Goal: Information Seeking & Learning: Learn about a topic

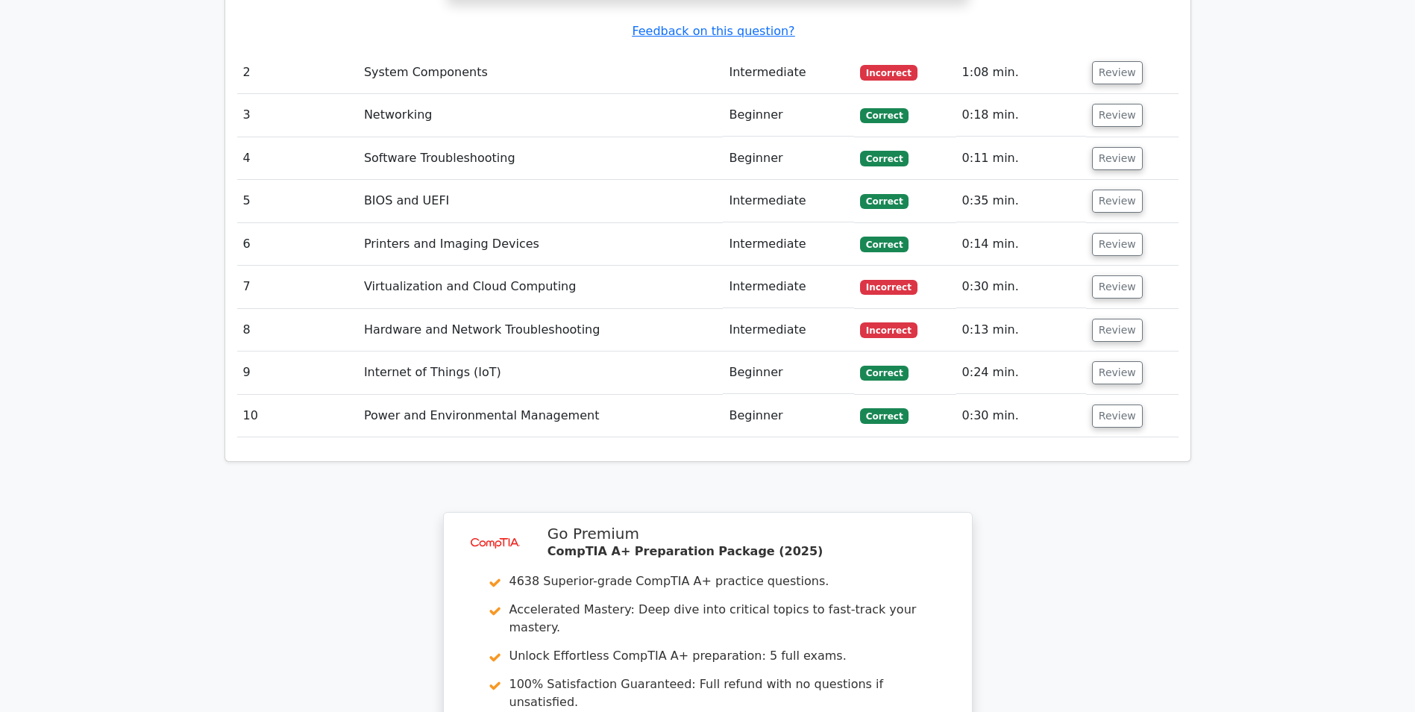
scroll to position [2163, 0]
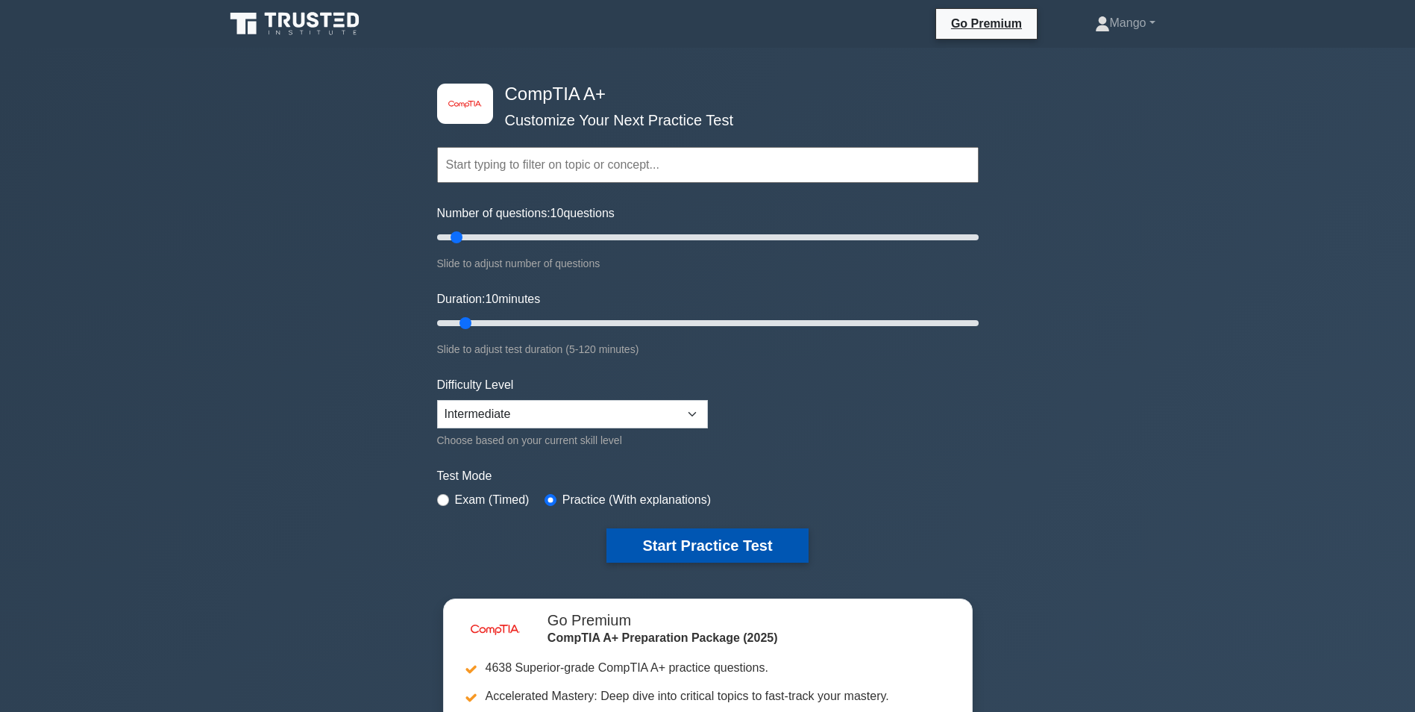
click at [718, 541] on button "Start Practice Test" at bounding box center [707, 545] width 201 height 34
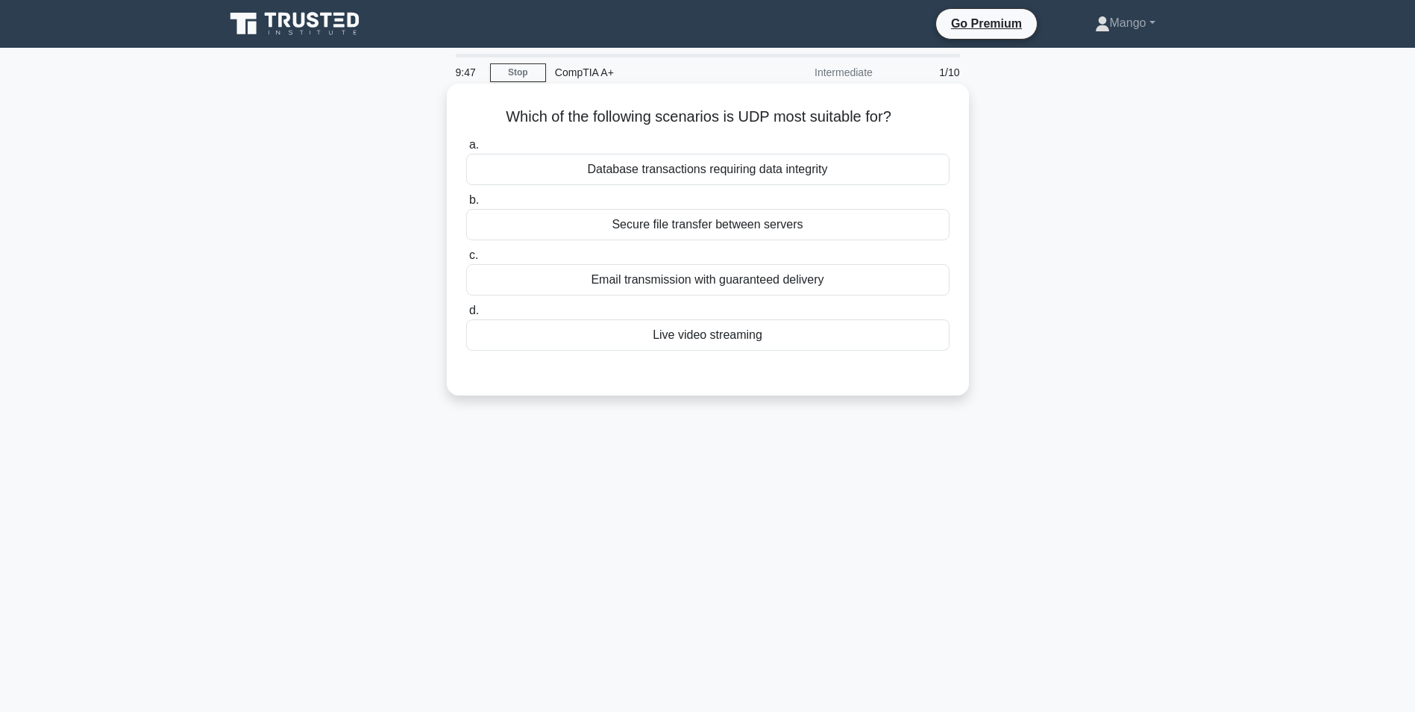
click at [625, 172] on div "Database transactions requiring data integrity" at bounding box center [707, 169] width 483 height 31
click at [466, 150] on input "a. Database transactions requiring data integrity" at bounding box center [466, 145] width 0 height 10
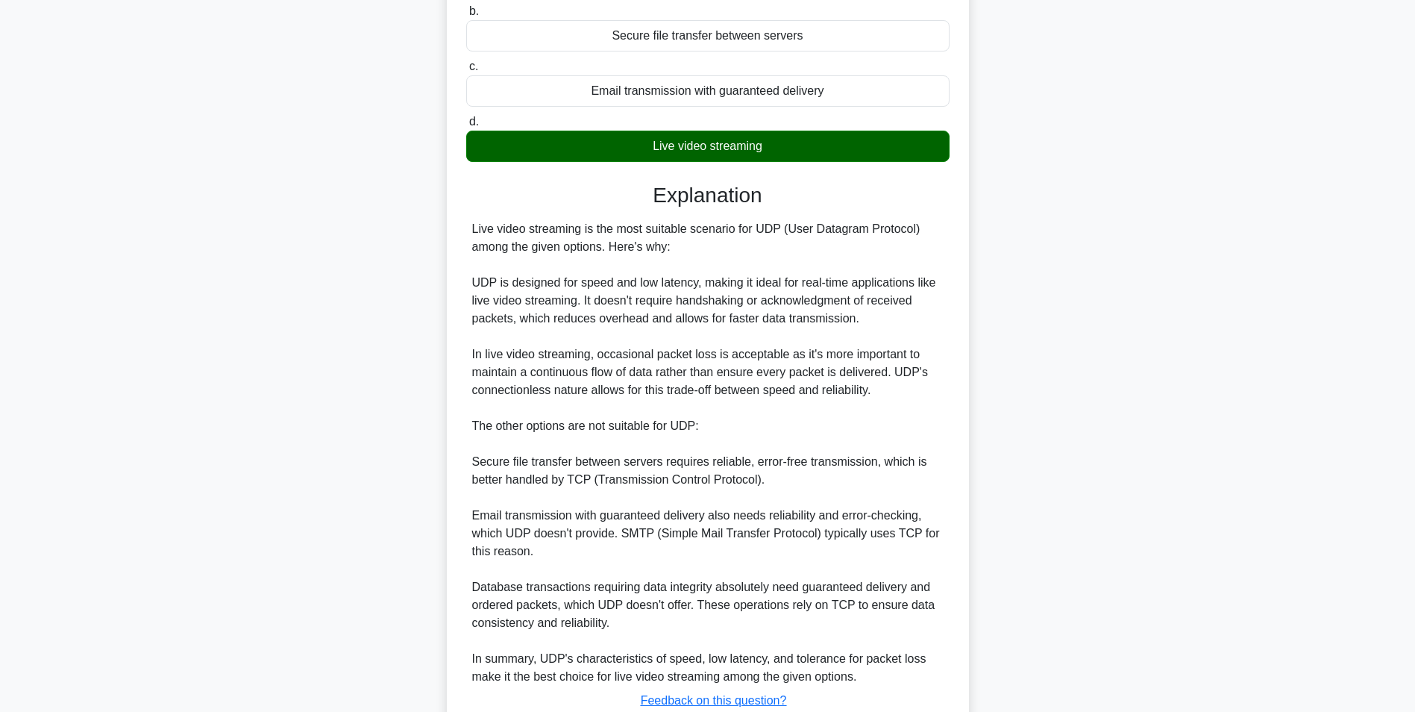
scroll to position [300, 0]
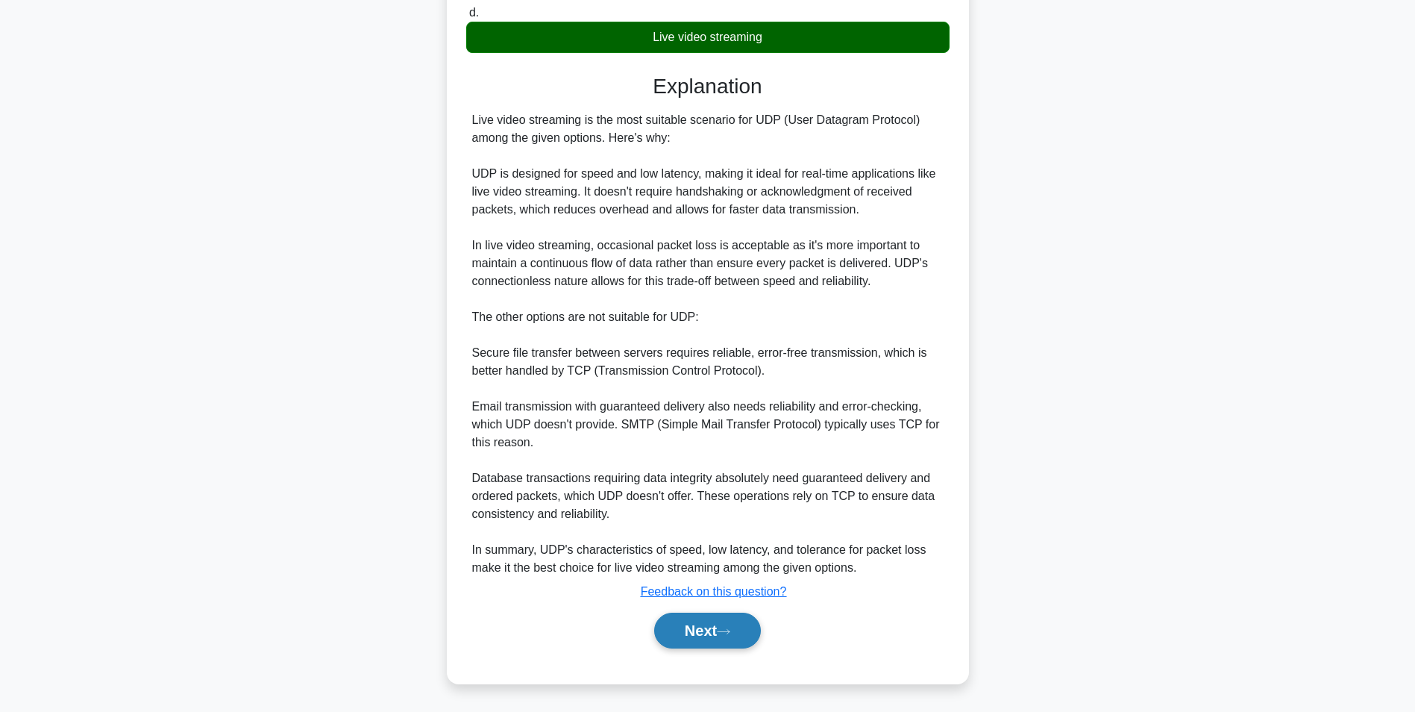
click at [720, 628] on button "Next" at bounding box center [707, 630] width 107 height 36
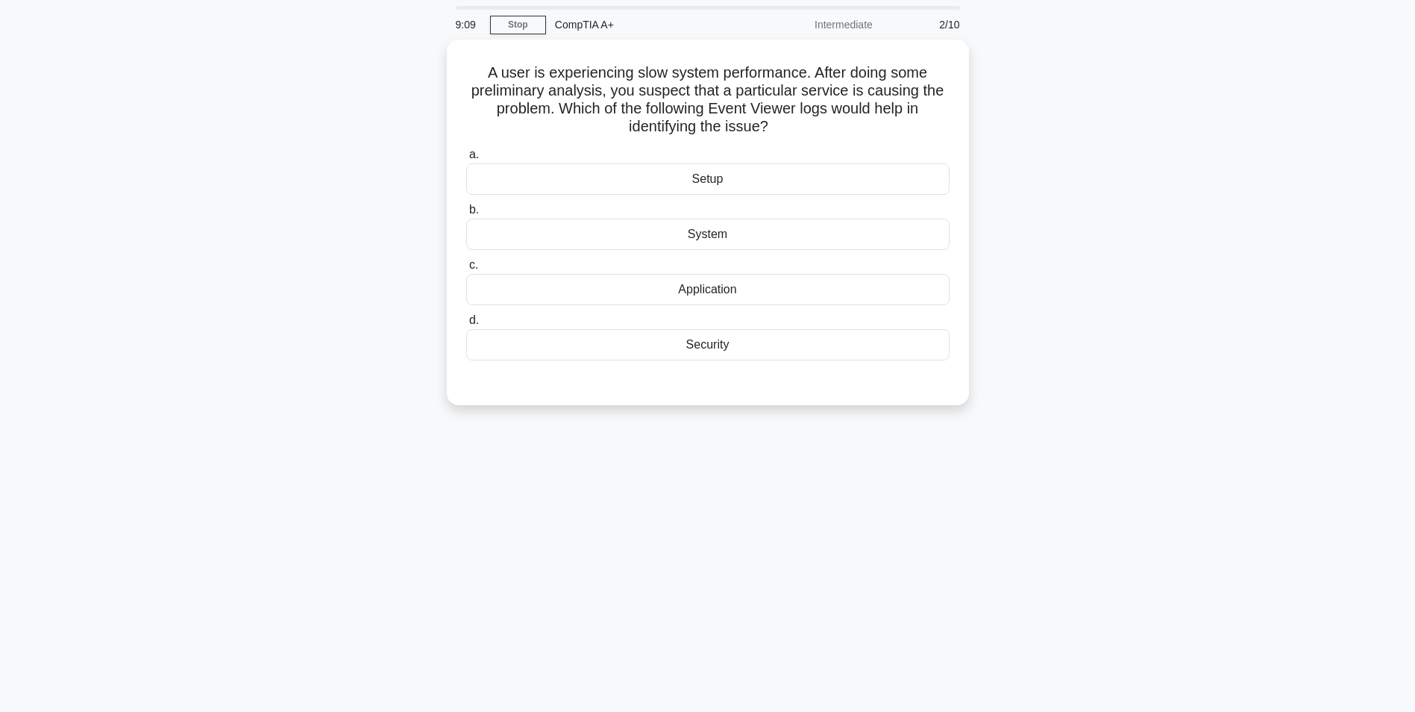
scroll to position [0, 0]
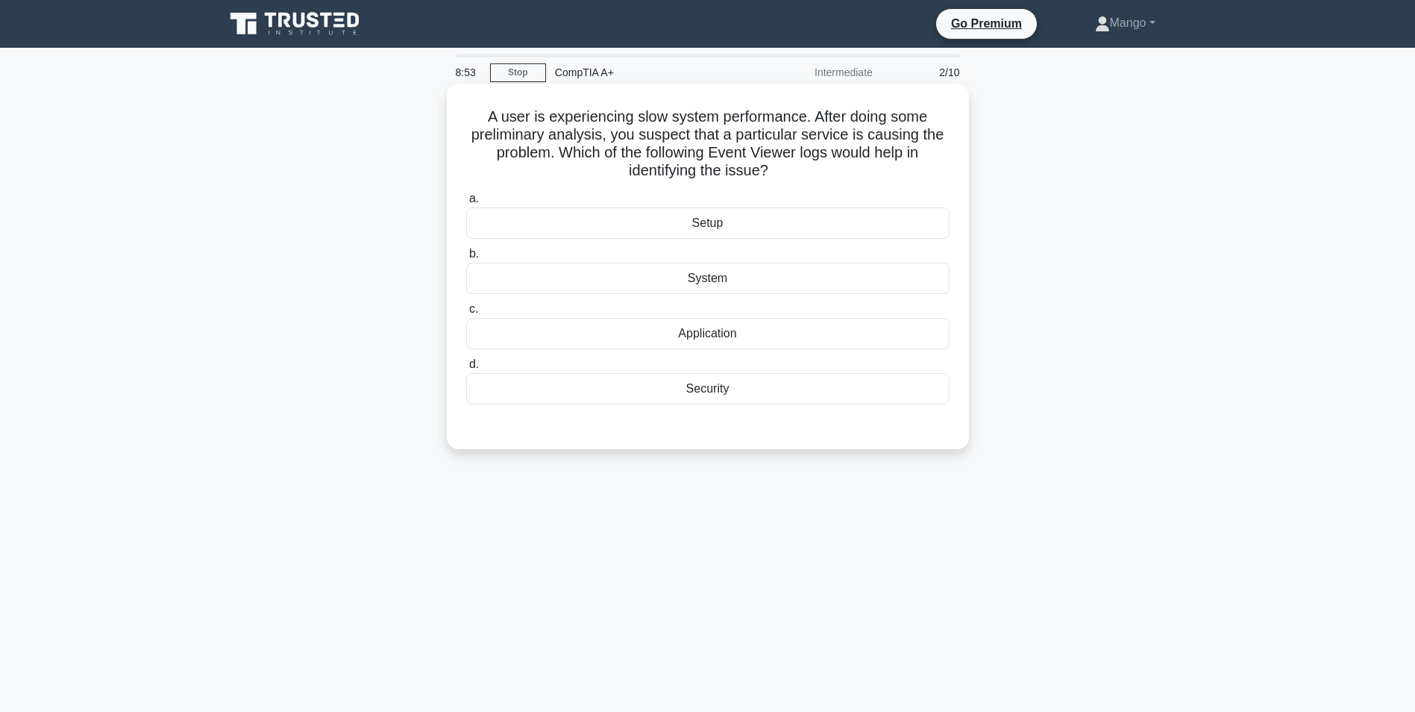
click at [714, 274] on div "System" at bounding box center [707, 278] width 483 height 31
click at [466, 259] on input "b. System" at bounding box center [466, 254] width 0 height 10
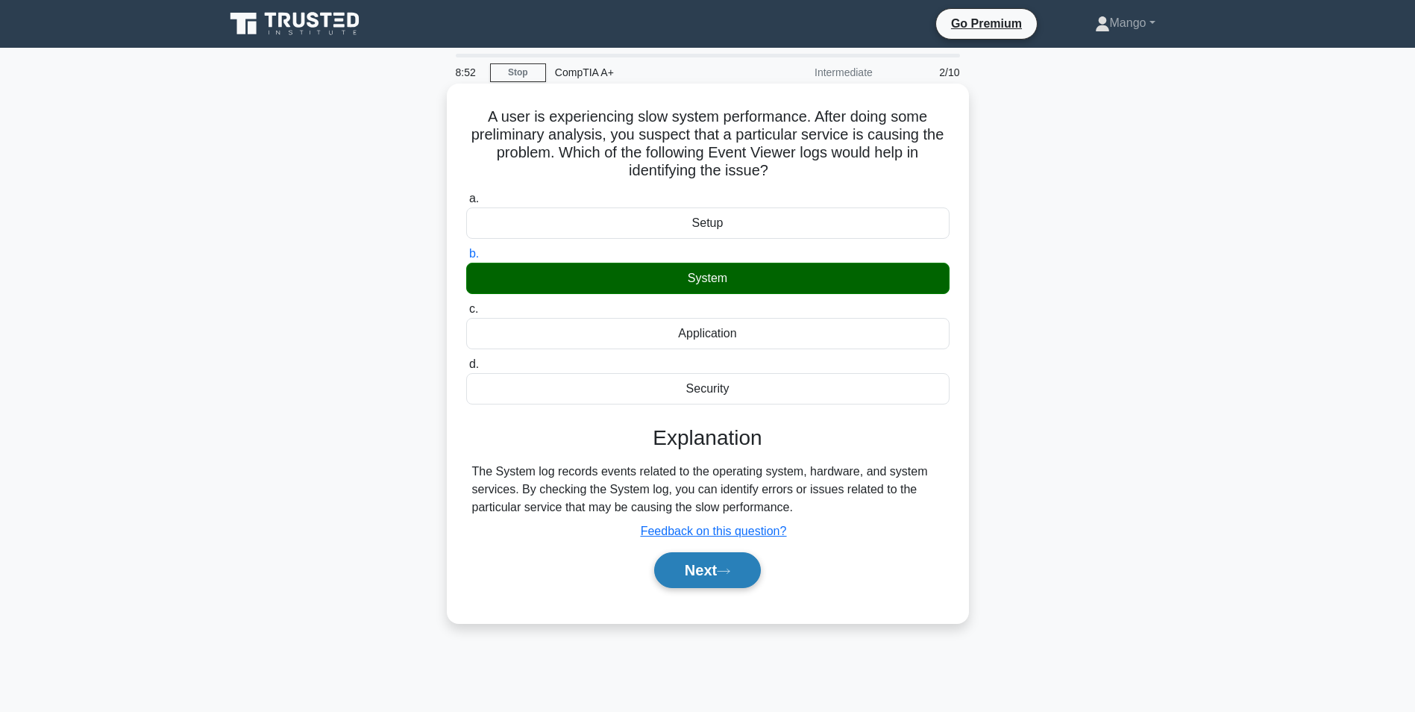
click at [695, 565] on button "Next" at bounding box center [707, 570] width 107 height 36
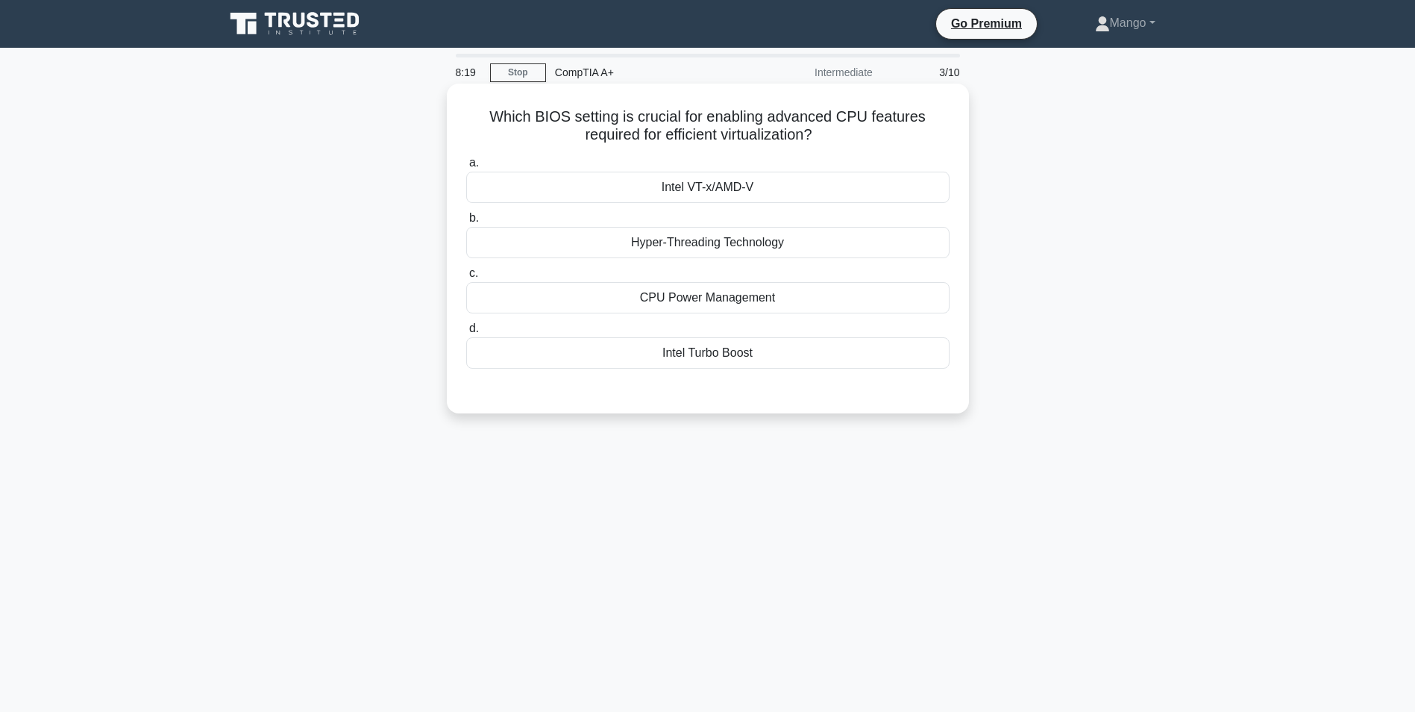
click at [750, 178] on div "Intel VT-x/AMD-V" at bounding box center [707, 187] width 483 height 31
click at [466, 168] on input "a. Intel VT-x/AMD-V" at bounding box center [466, 163] width 0 height 10
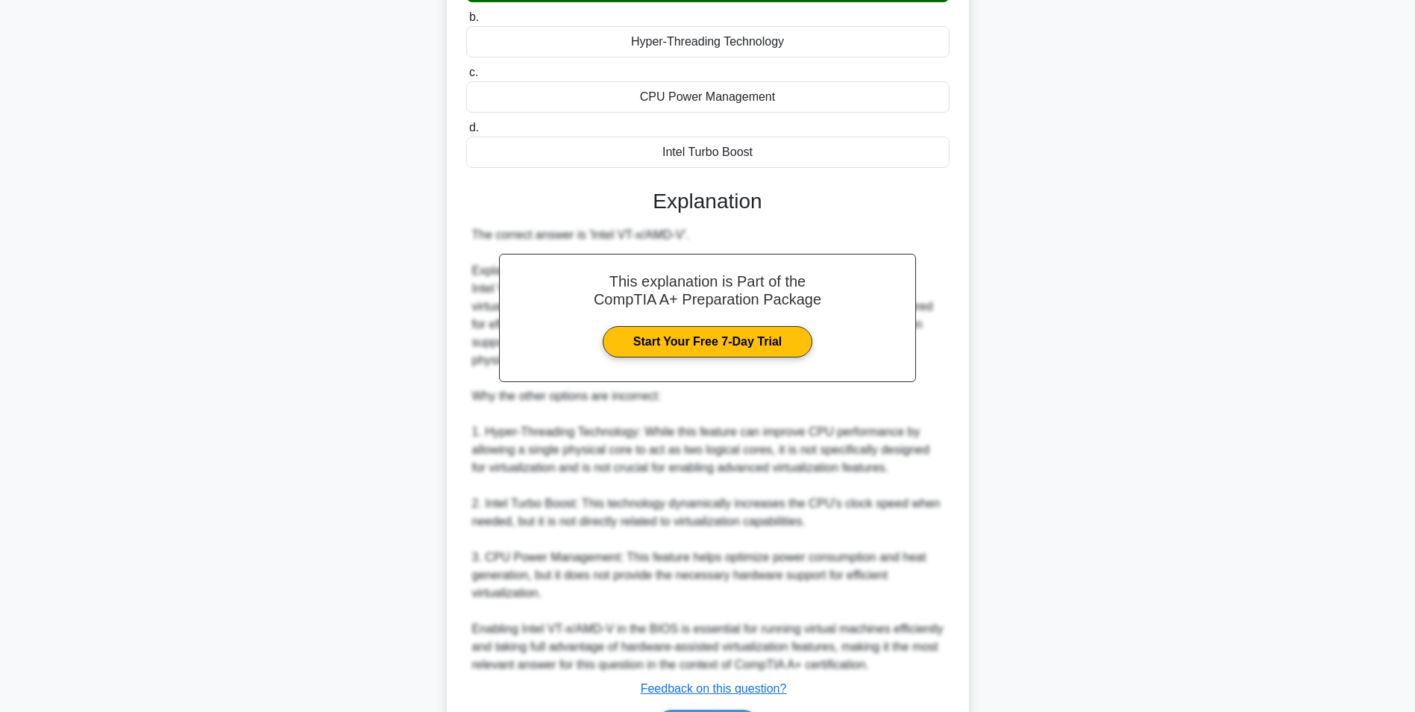
scroll to position [298, 0]
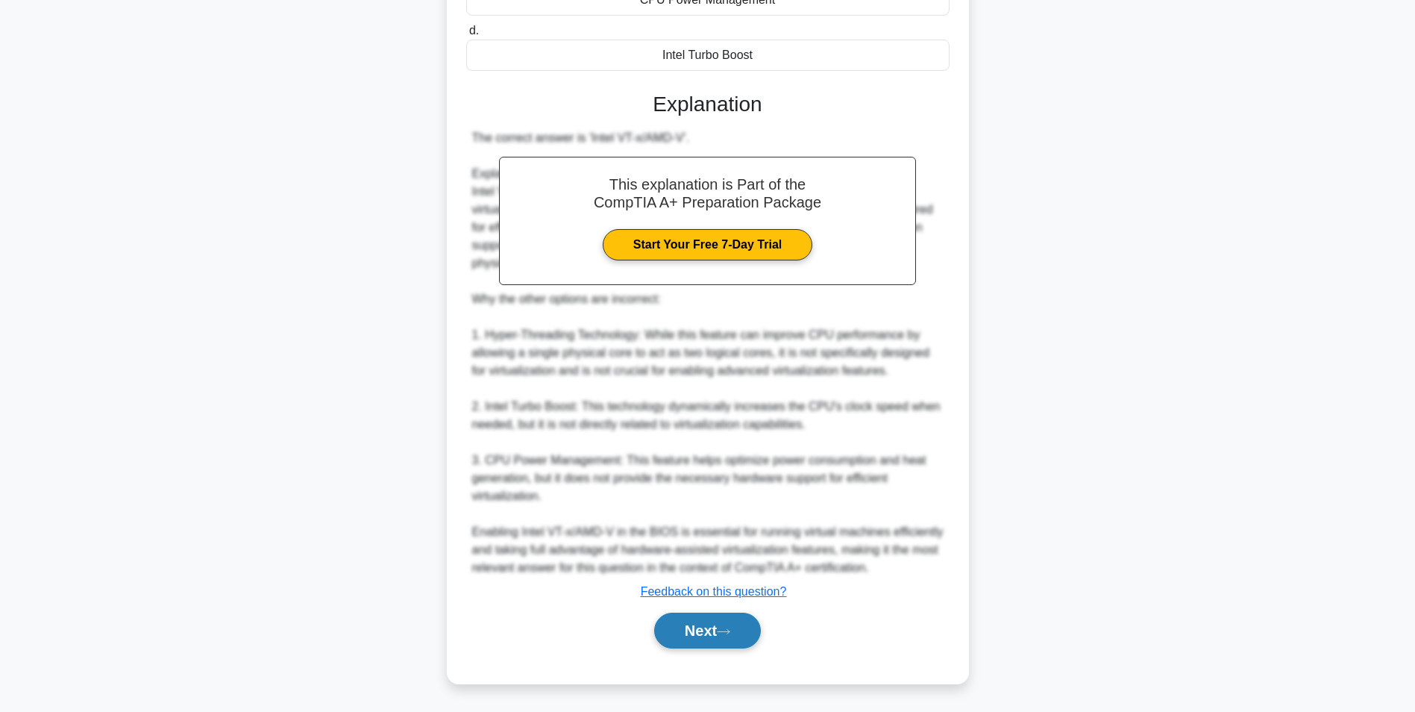
click at [704, 631] on button "Next" at bounding box center [707, 630] width 107 height 36
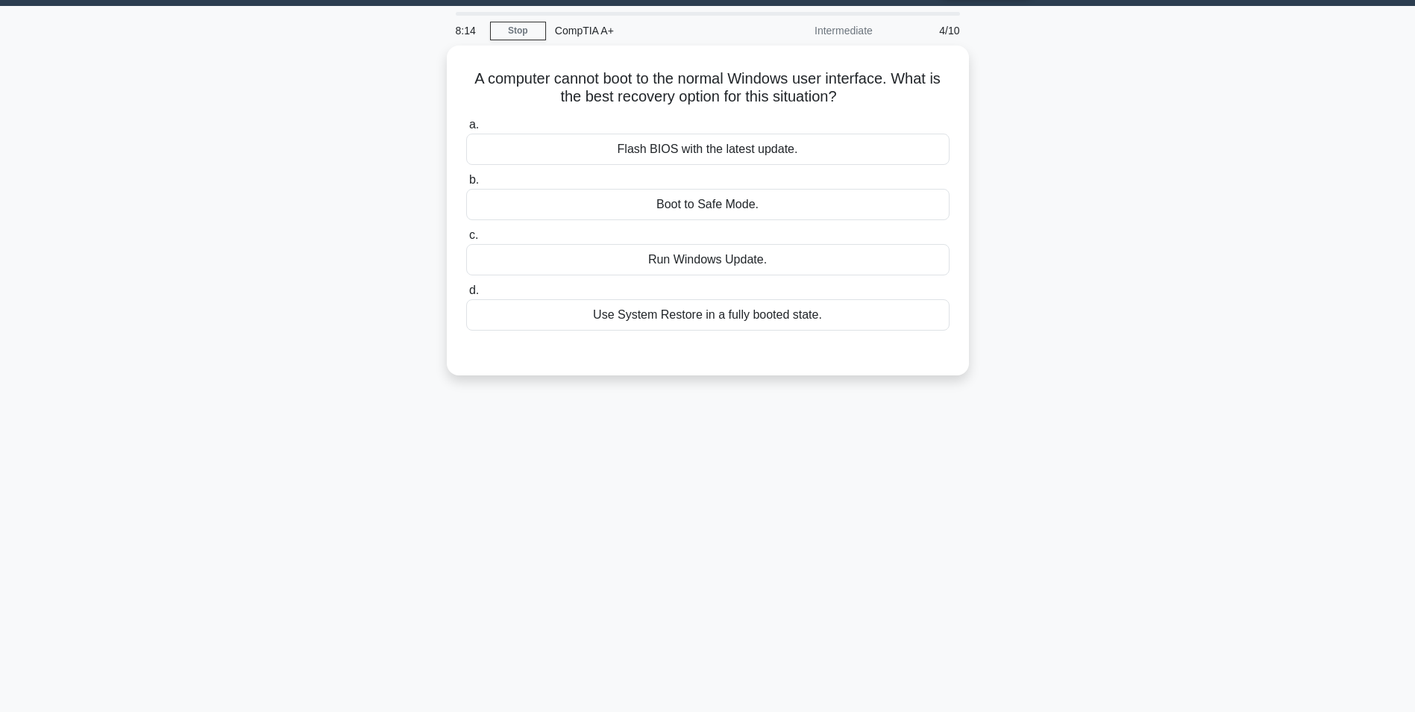
scroll to position [0, 0]
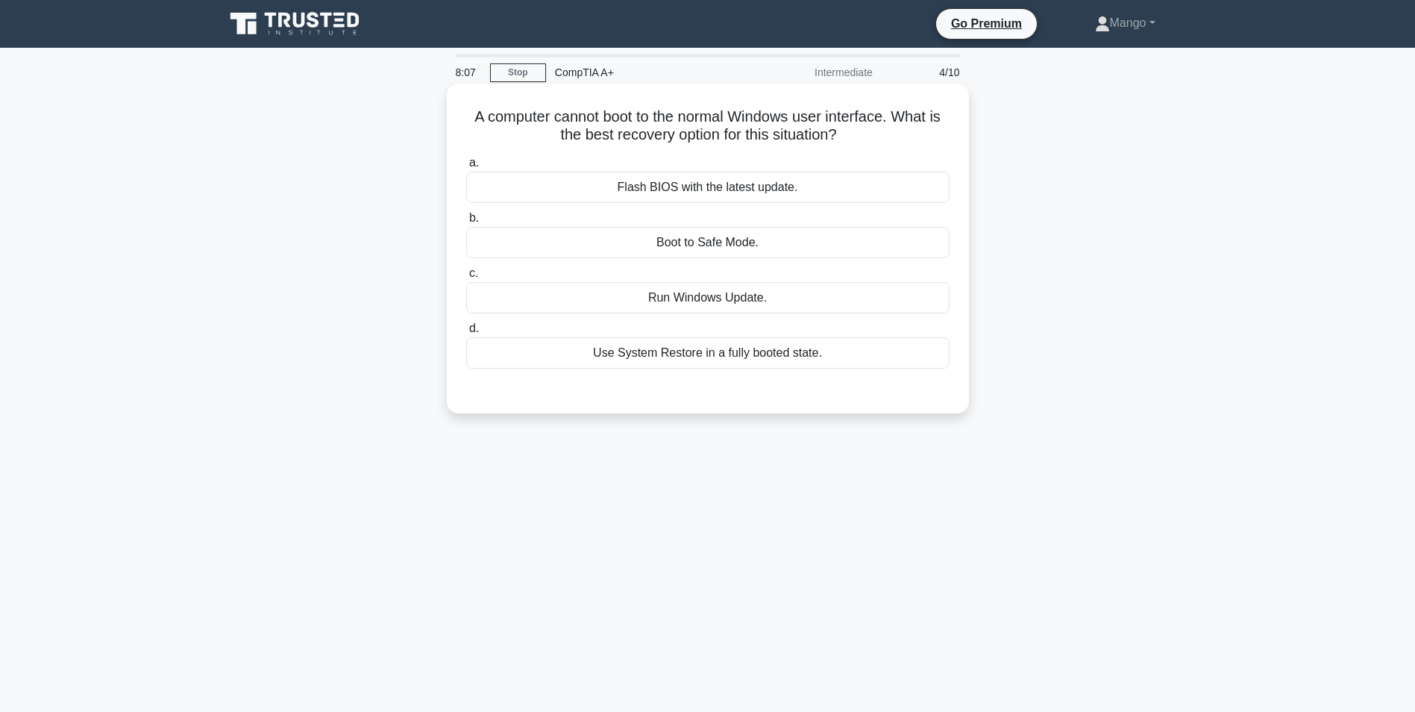
click at [836, 363] on div "Use System Restore in a fully booted state." at bounding box center [707, 352] width 483 height 31
click at [466, 333] on input "d. Use System Restore in a fully booted state." at bounding box center [466, 329] width 0 height 10
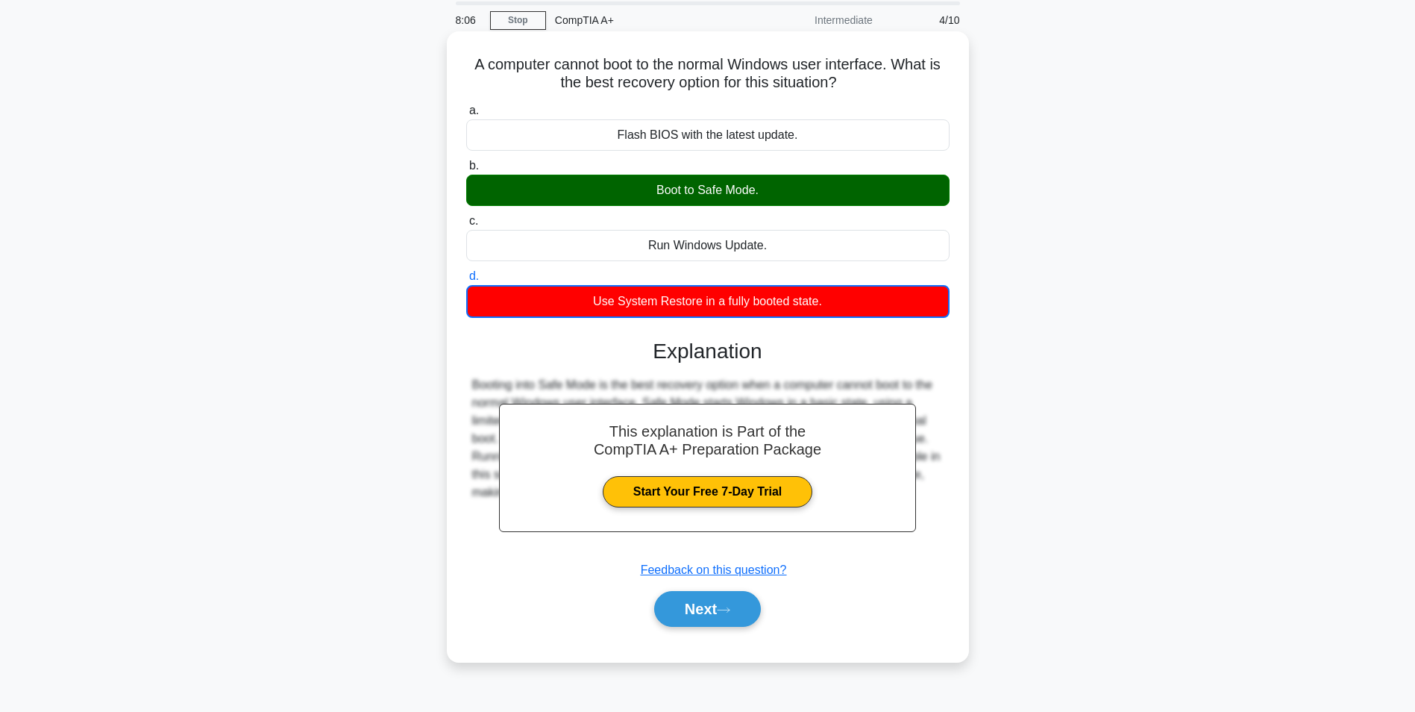
scroll to position [94, 0]
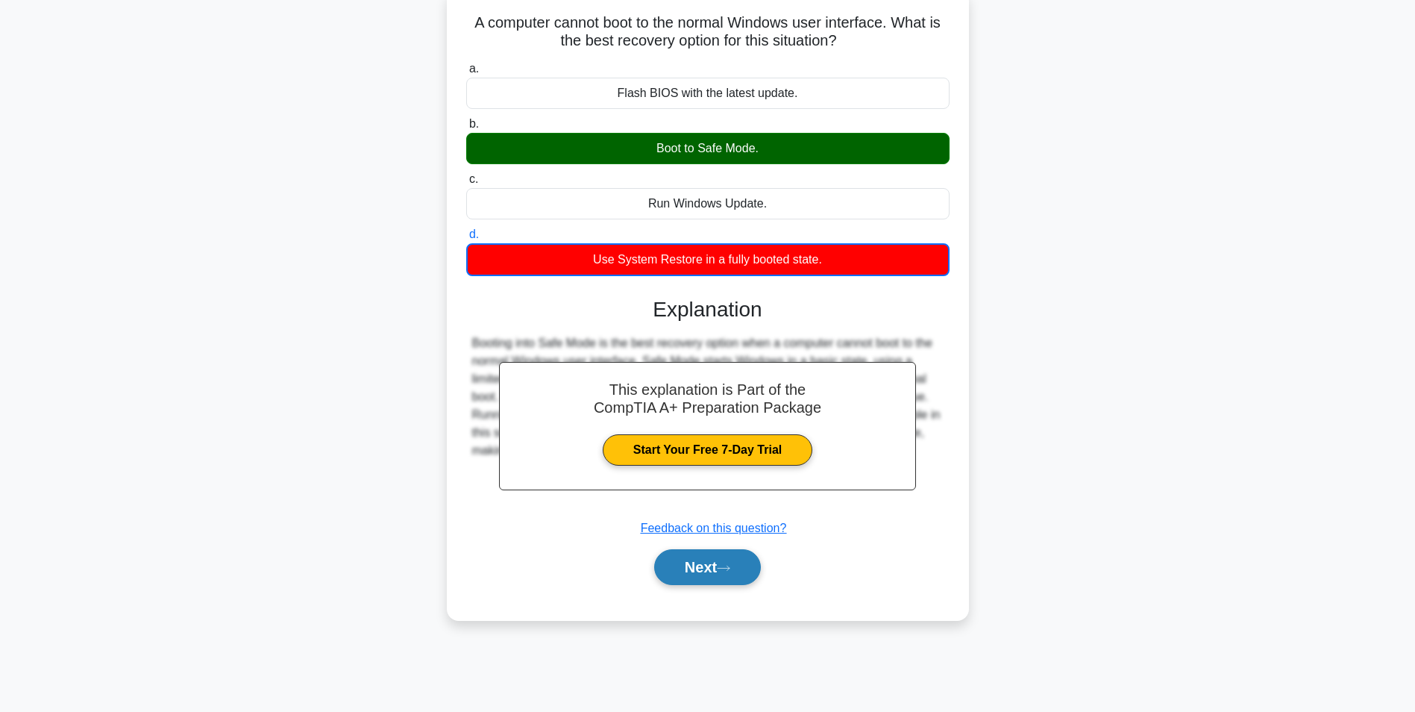
click at [711, 577] on button "Next" at bounding box center [707, 567] width 107 height 36
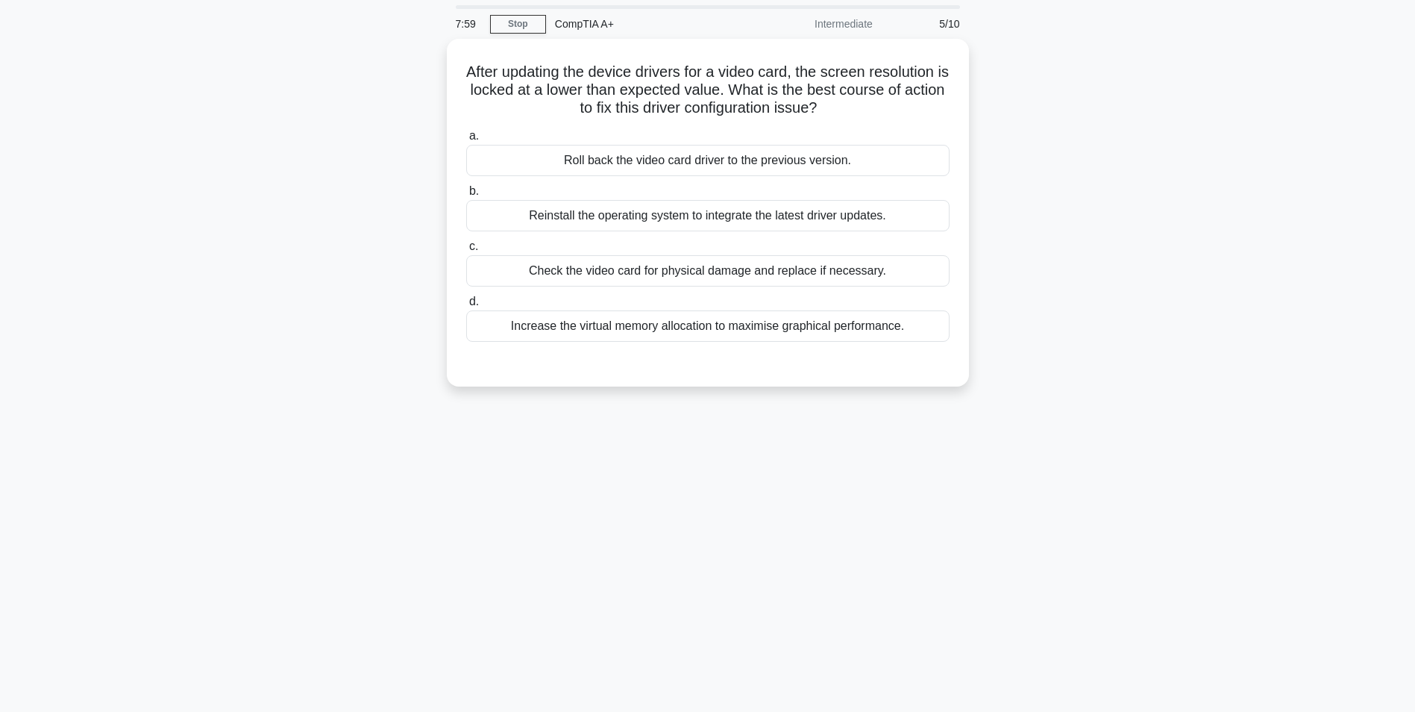
scroll to position [75, 0]
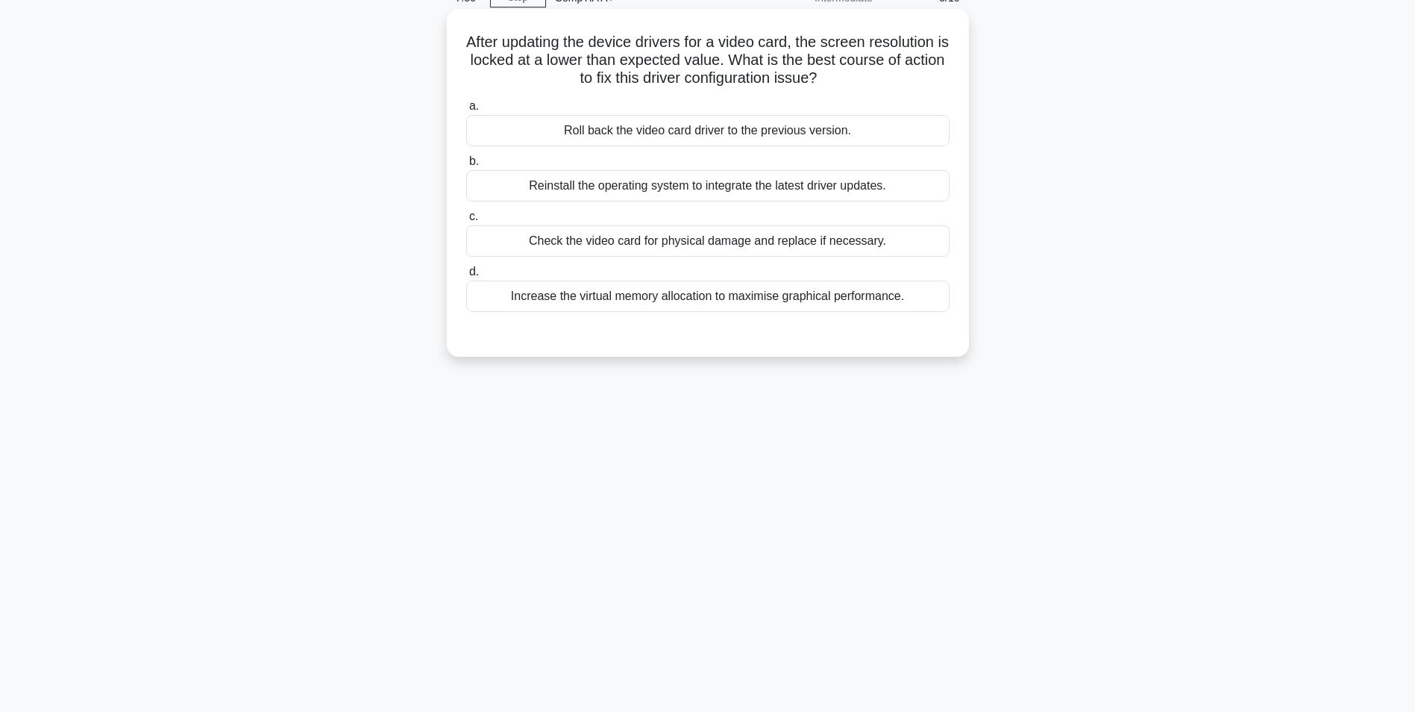
click at [750, 248] on div "Check the video card for physical damage and replace if necessary." at bounding box center [707, 240] width 483 height 31
click at [466, 222] on input "c. Check the video card for physical damage and replace if necessary." at bounding box center [466, 217] width 0 height 10
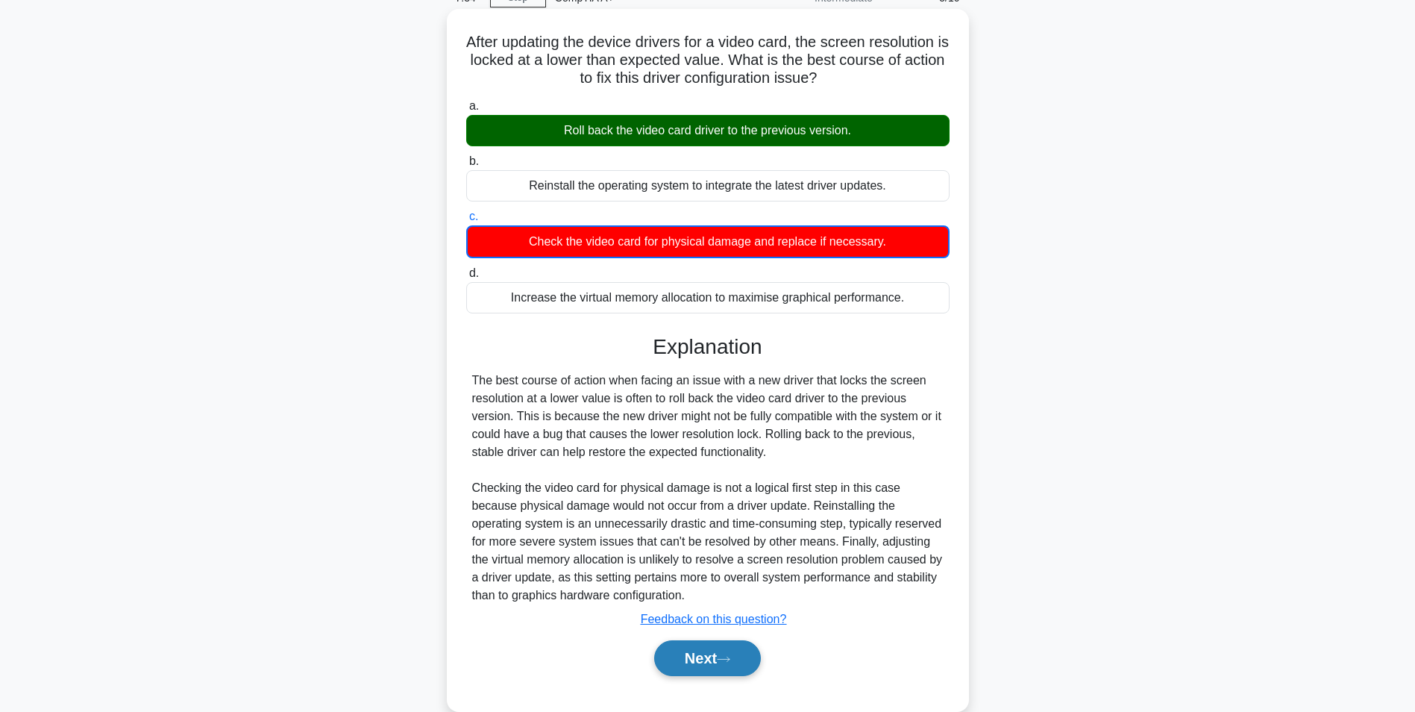
click at [710, 659] on button "Next" at bounding box center [707, 658] width 107 height 36
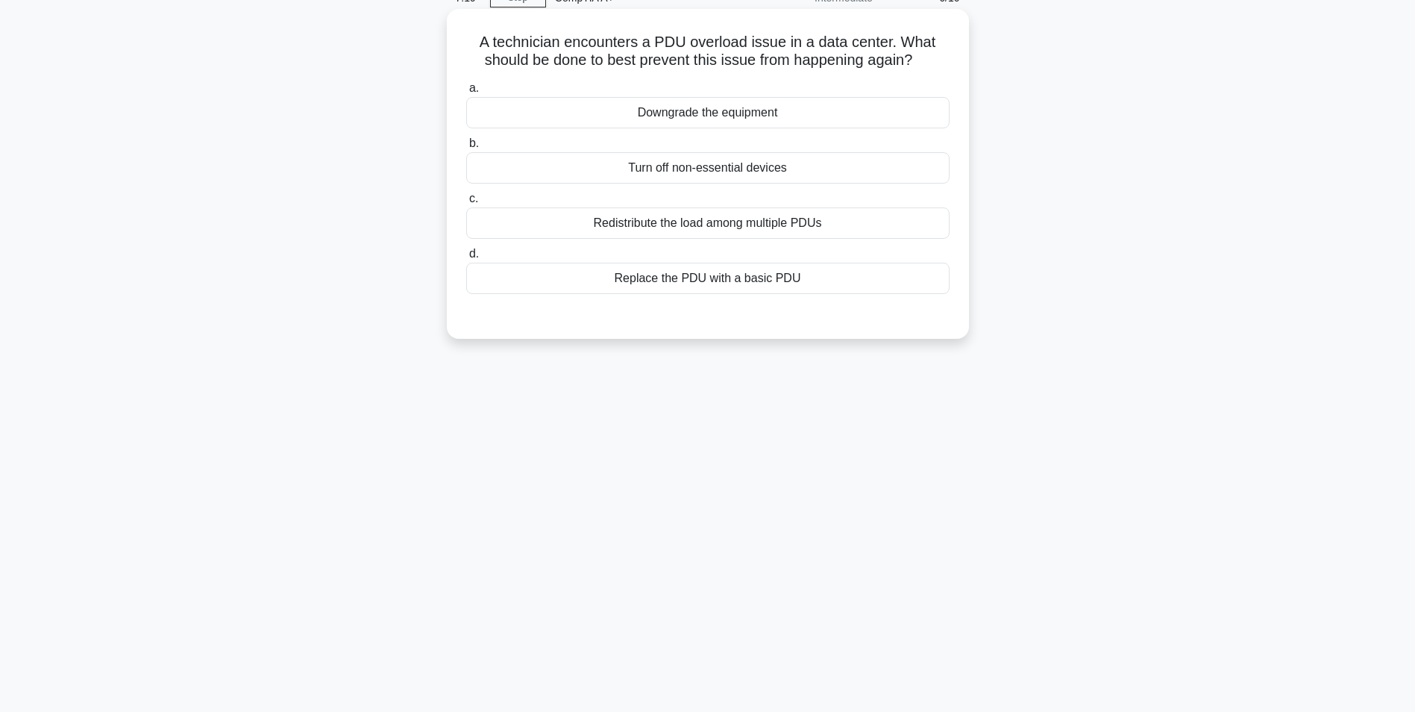
click at [781, 225] on div "Redistribute the load among multiple PDUs" at bounding box center [707, 222] width 483 height 31
click at [466, 204] on input "c. Redistribute the load among multiple PDUs" at bounding box center [466, 199] width 0 height 10
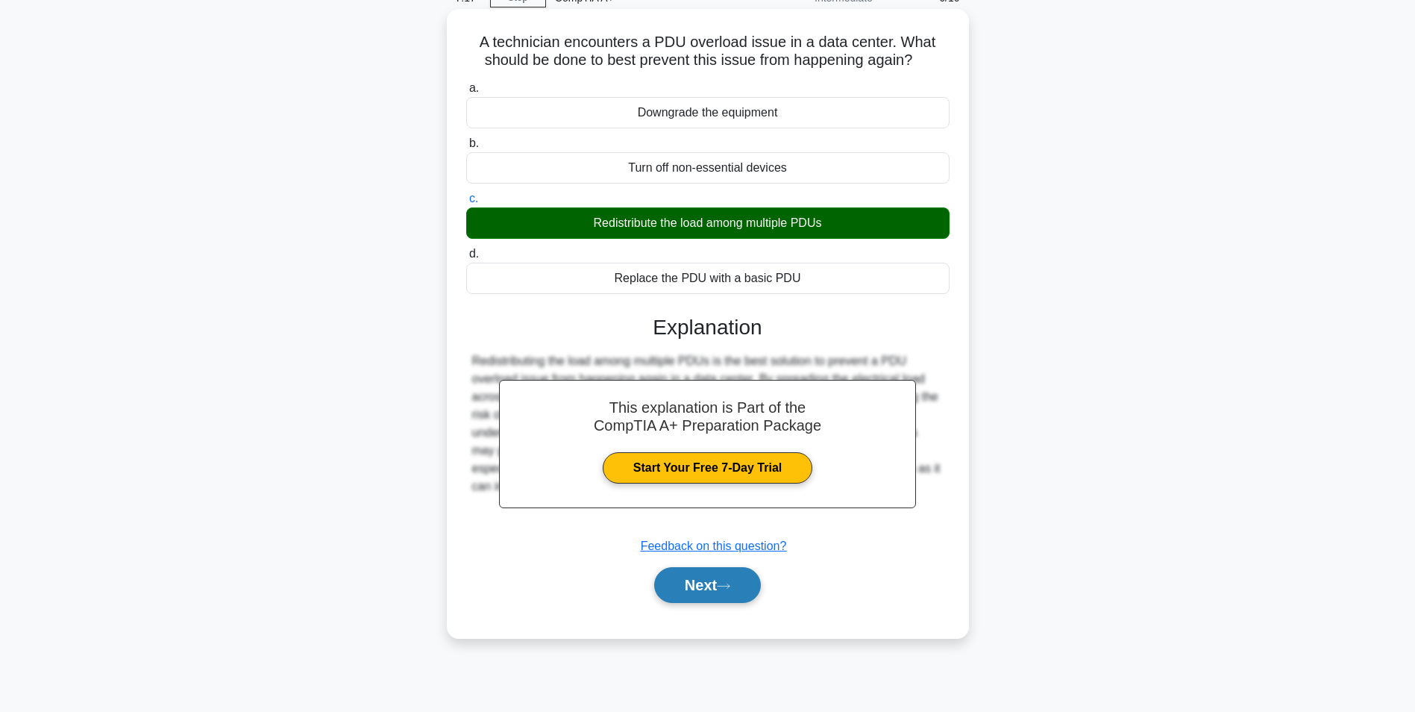
click at [687, 583] on button "Next" at bounding box center [707, 585] width 107 height 36
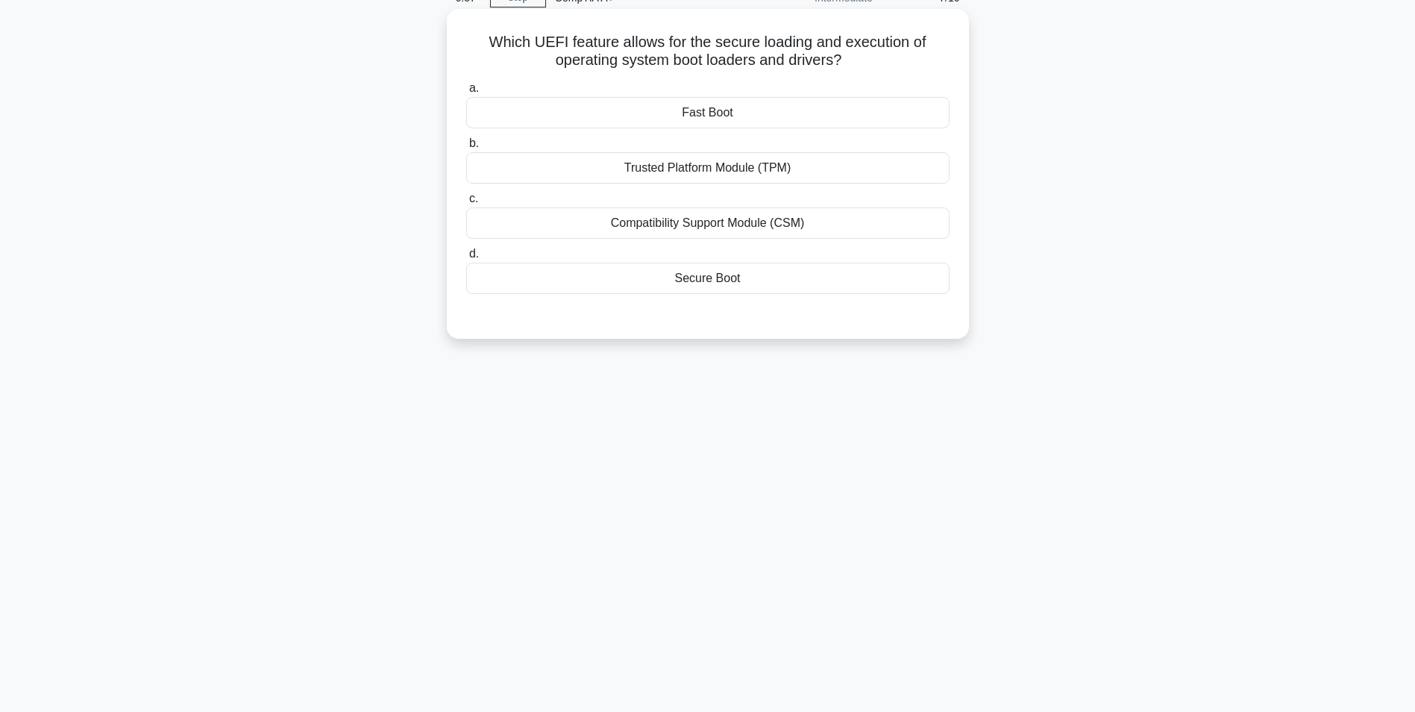
click at [745, 116] on div "Fast Boot" at bounding box center [707, 112] width 483 height 31
click at [466, 93] on input "a. Fast Boot" at bounding box center [466, 89] width 0 height 10
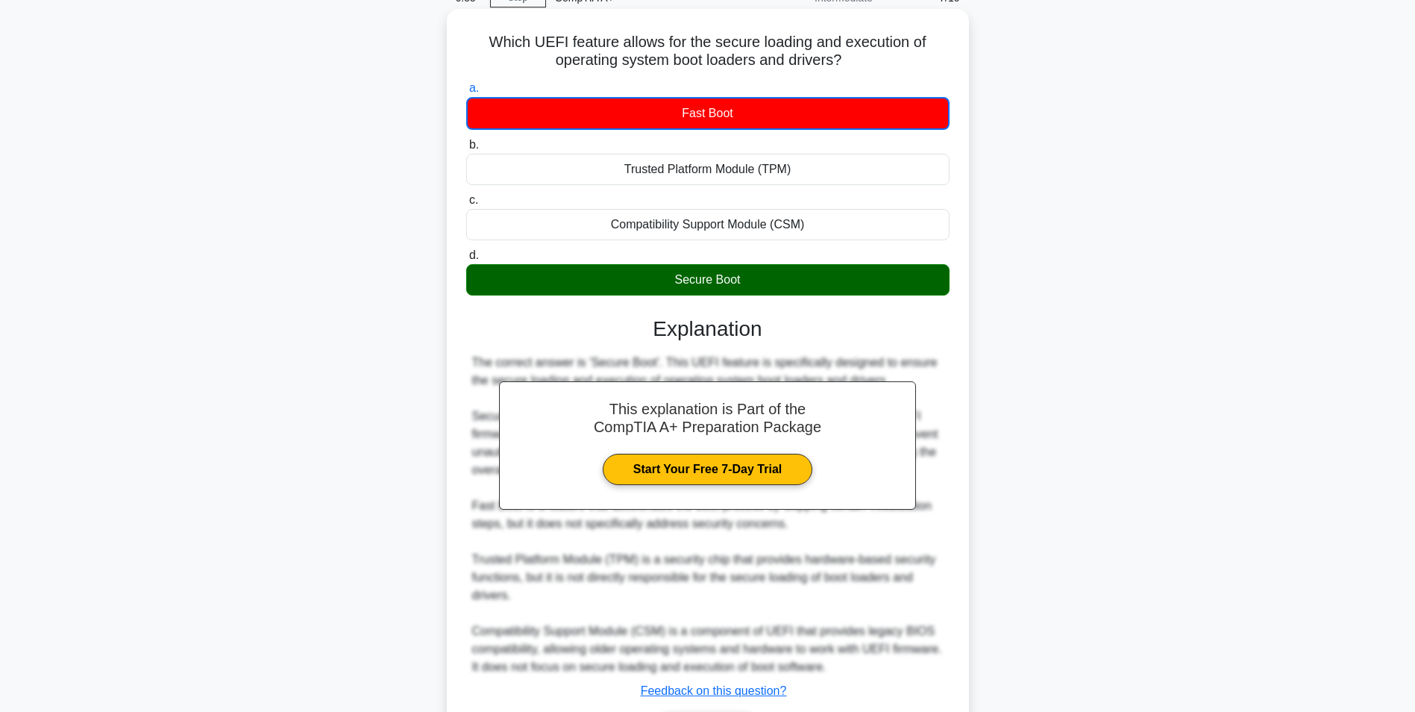
scroll to position [175, 0]
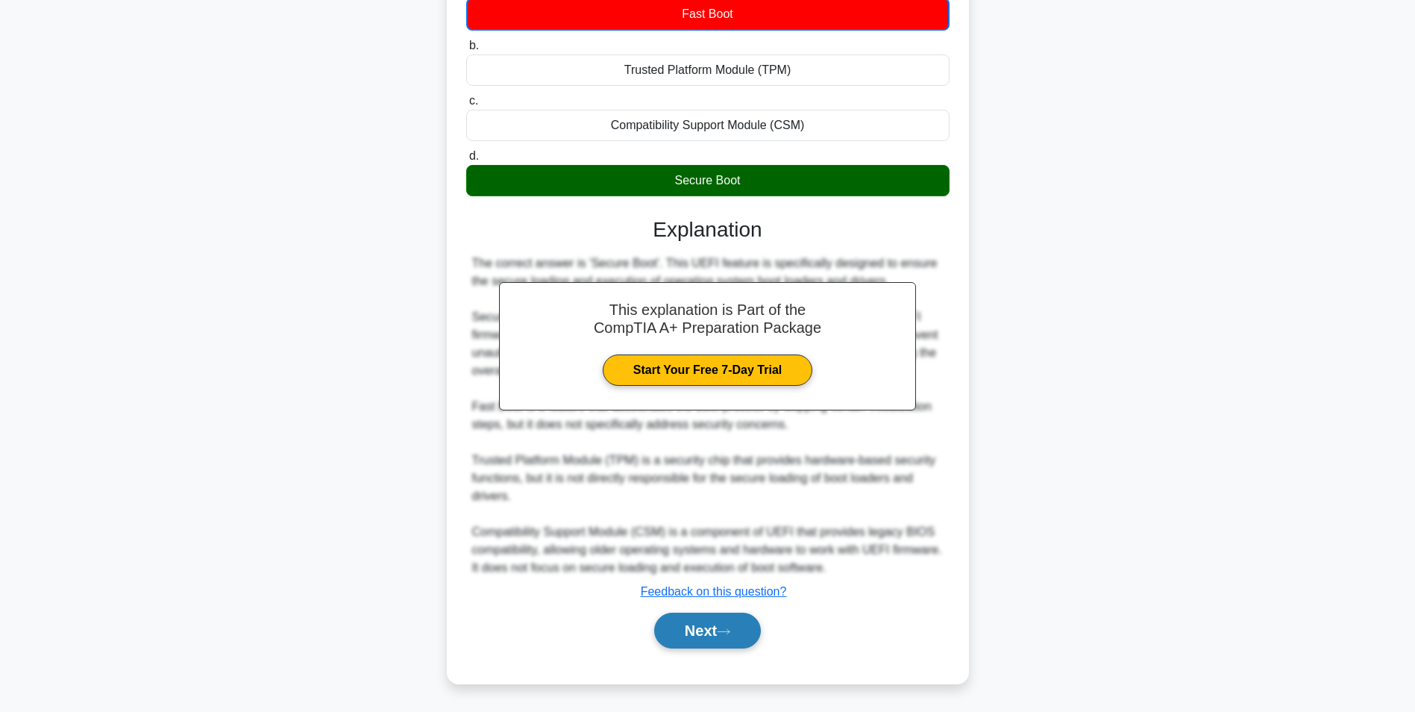
drag, startPoint x: 667, startPoint y: 656, endPoint x: 671, endPoint y: 647, distance: 10.0
click at [667, 656] on div "a. Fast Boot b. Trusted Platform Module (TPM) c. d." at bounding box center [708, 321] width 486 height 689
click at [683, 635] on button "Next" at bounding box center [707, 630] width 107 height 36
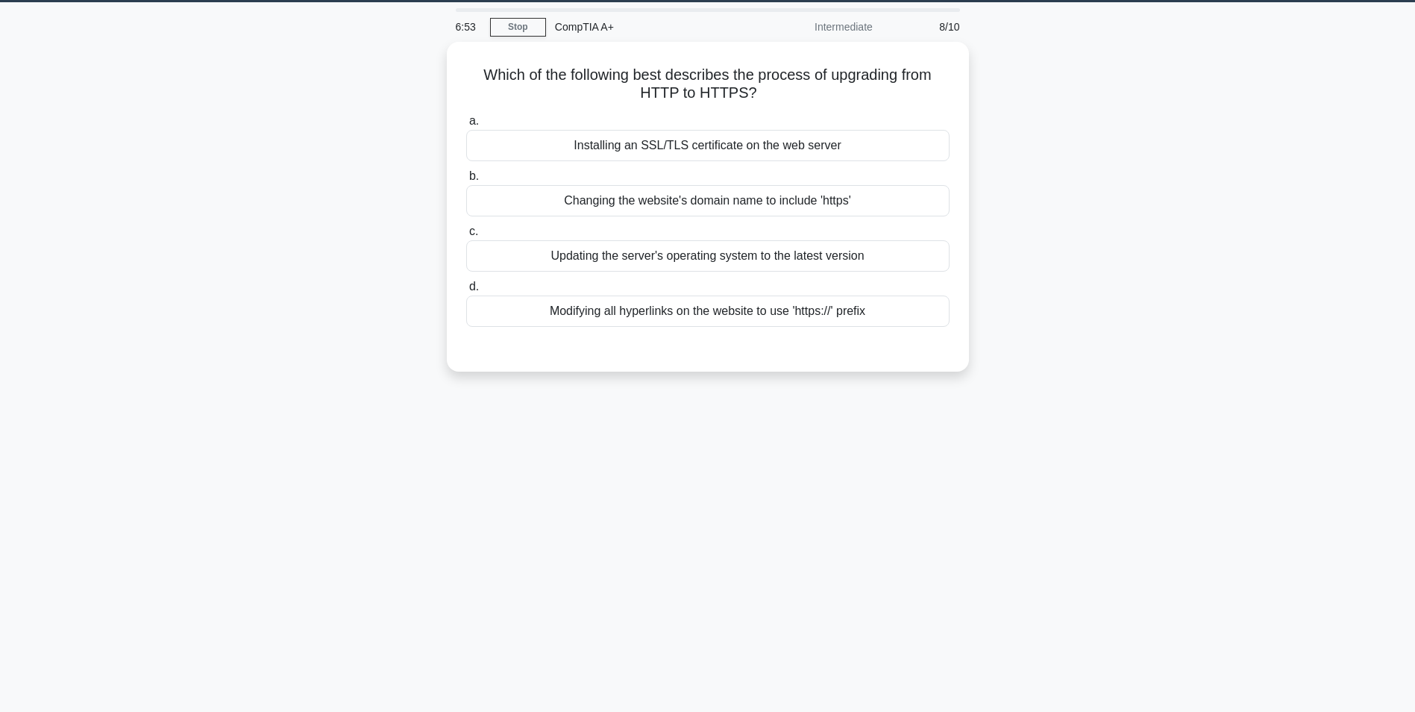
scroll to position [19, 0]
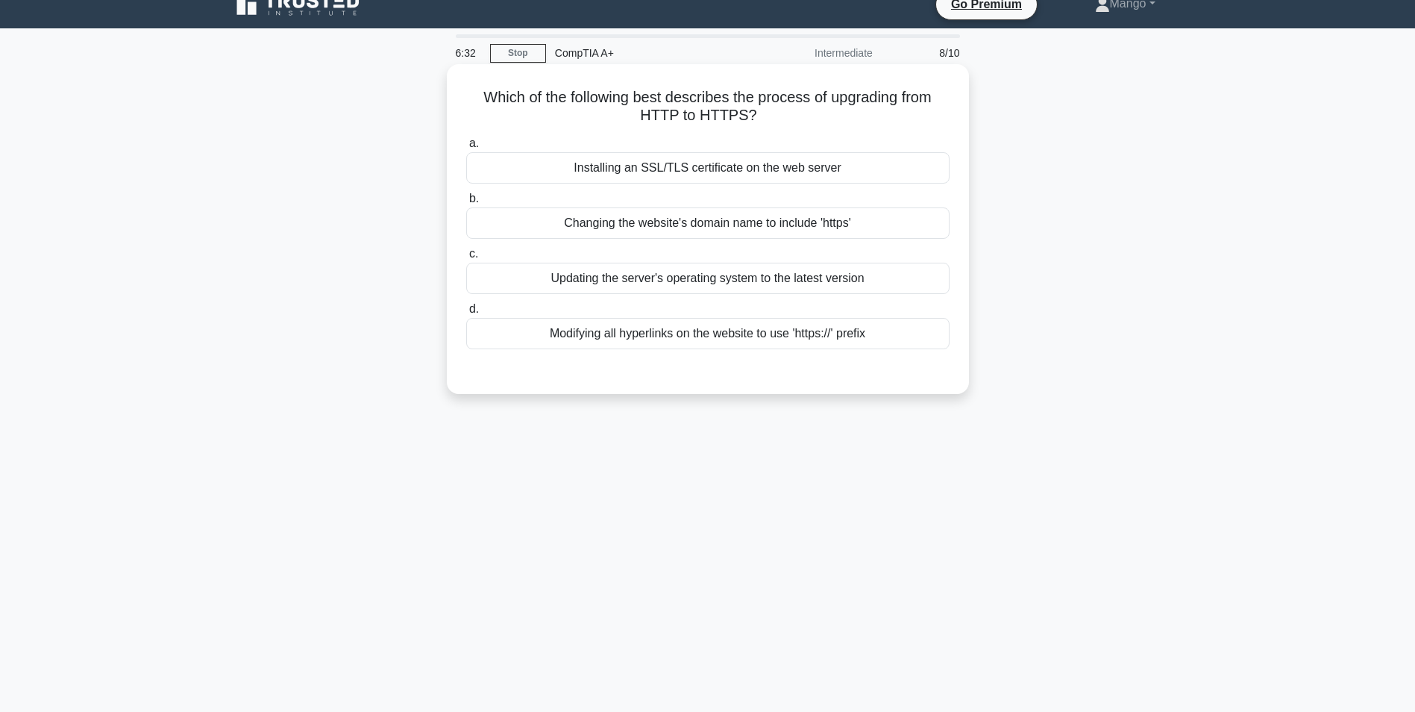
click at [828, 177] on div "Installing an SSL/TLS certificate on the web server" at bounding box center [707, 167] width 483 height 31
click at [466, 148] on input "a. Installing an SSL/TLS certificate on the web server" at bounding box center [466, 144] width 0 height 10
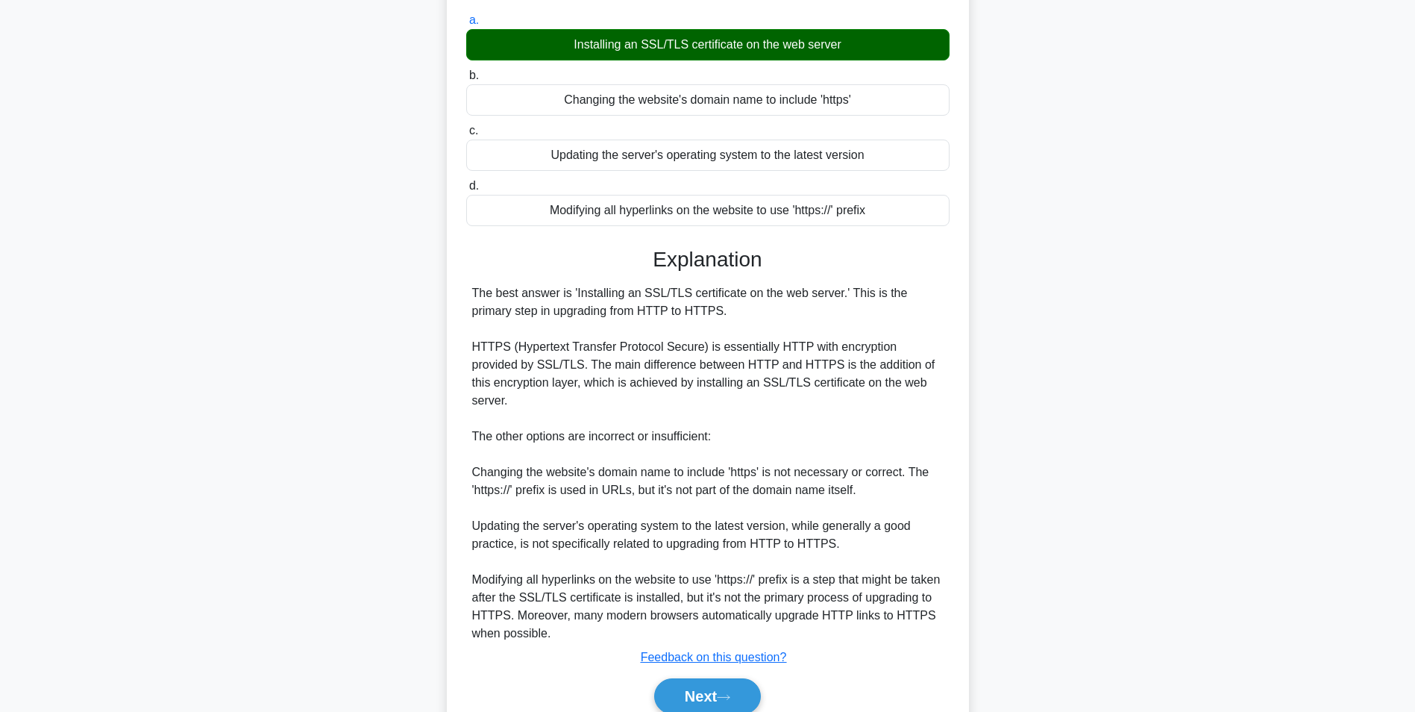
scroll to position [169, 0]
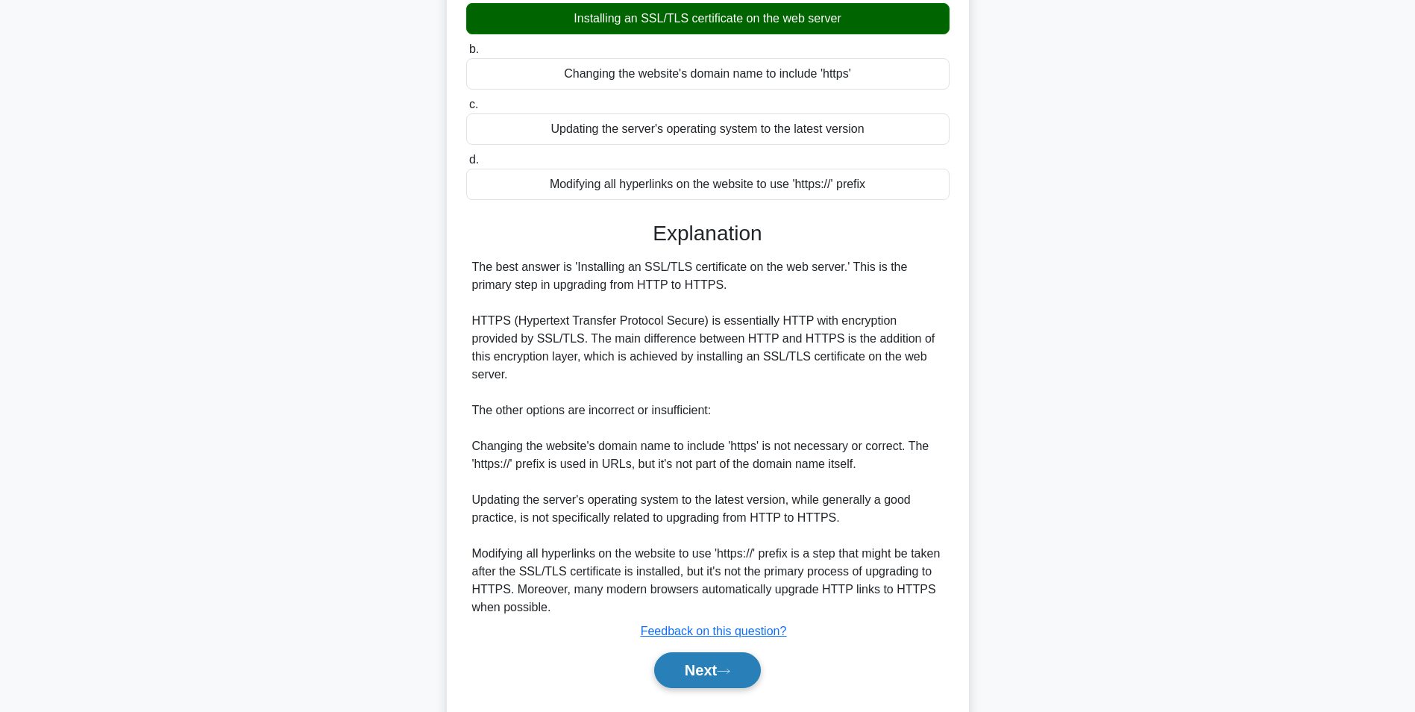
click at [725, 660] on button "Next" at bounding box center [707, 670] width 107 height 36
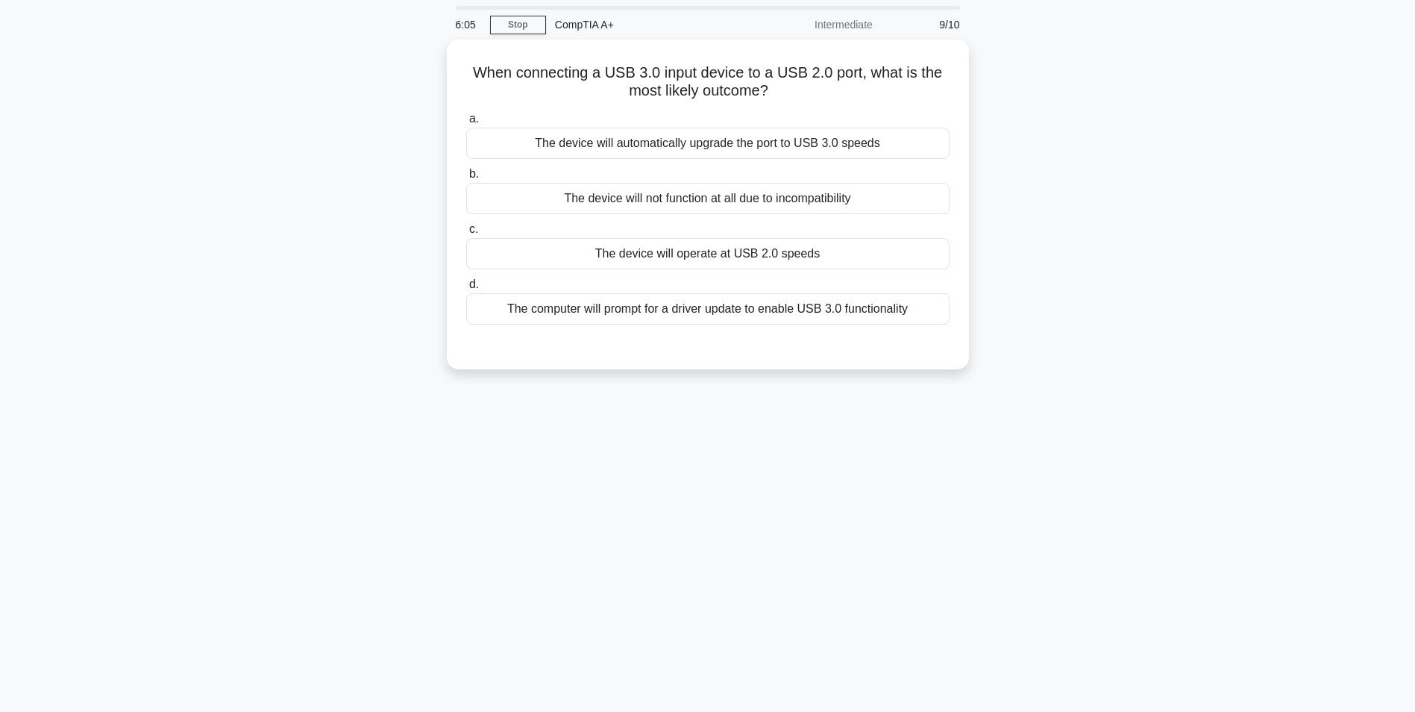
scroll to position [0, 0]
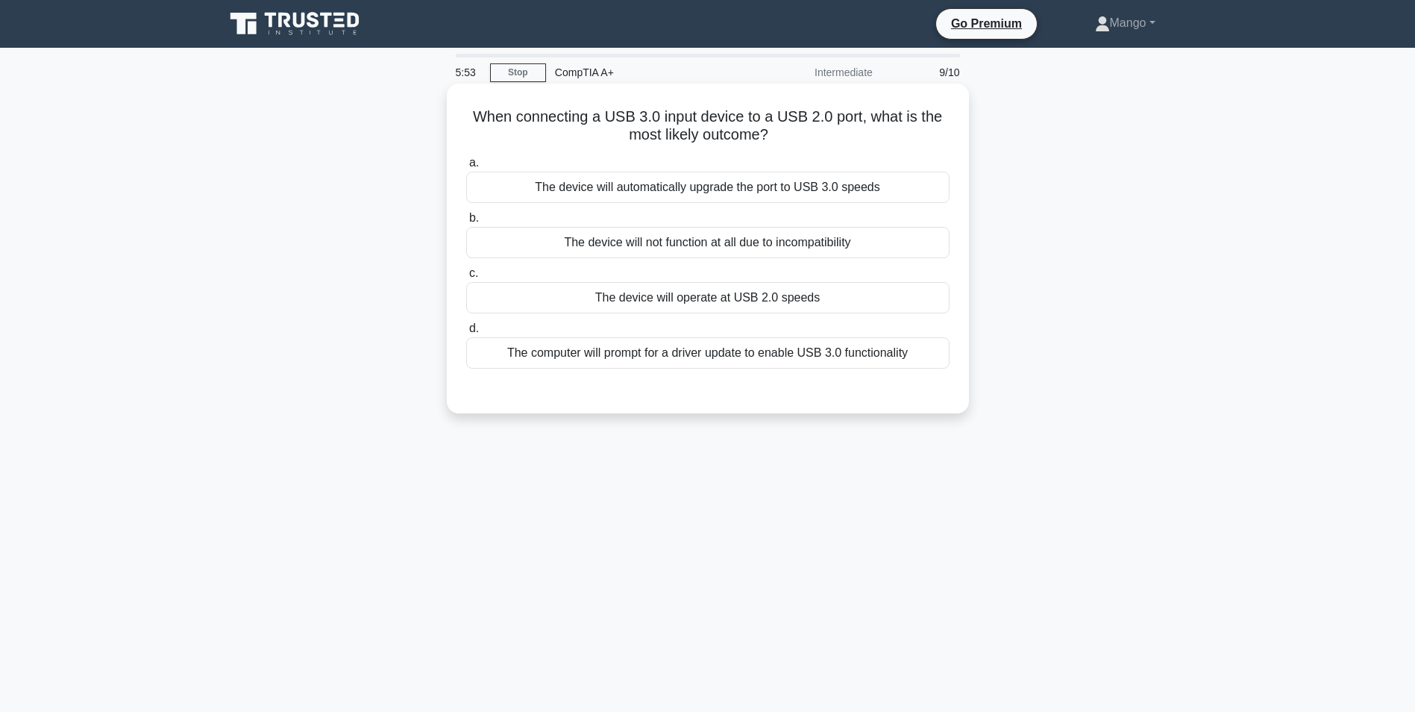
click at [800, 298] on div "The device will operate at USB 2.0 speeds" at bounding box center [707, 297] width 483 height 31
click at [466, 278] on input "c. The device will operate at USB 2.0 speeds" at bounding box center [466, 274] width 0 height 10
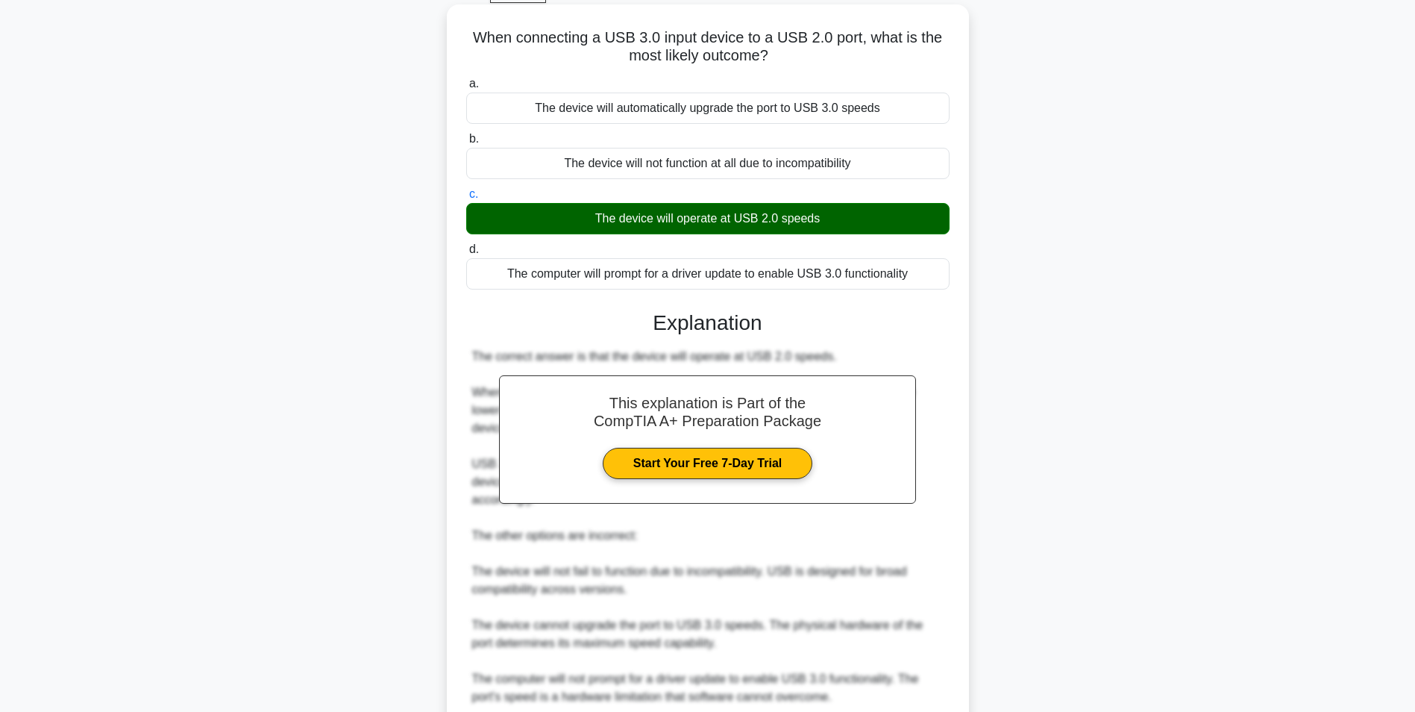
scroll to position [173, 0]
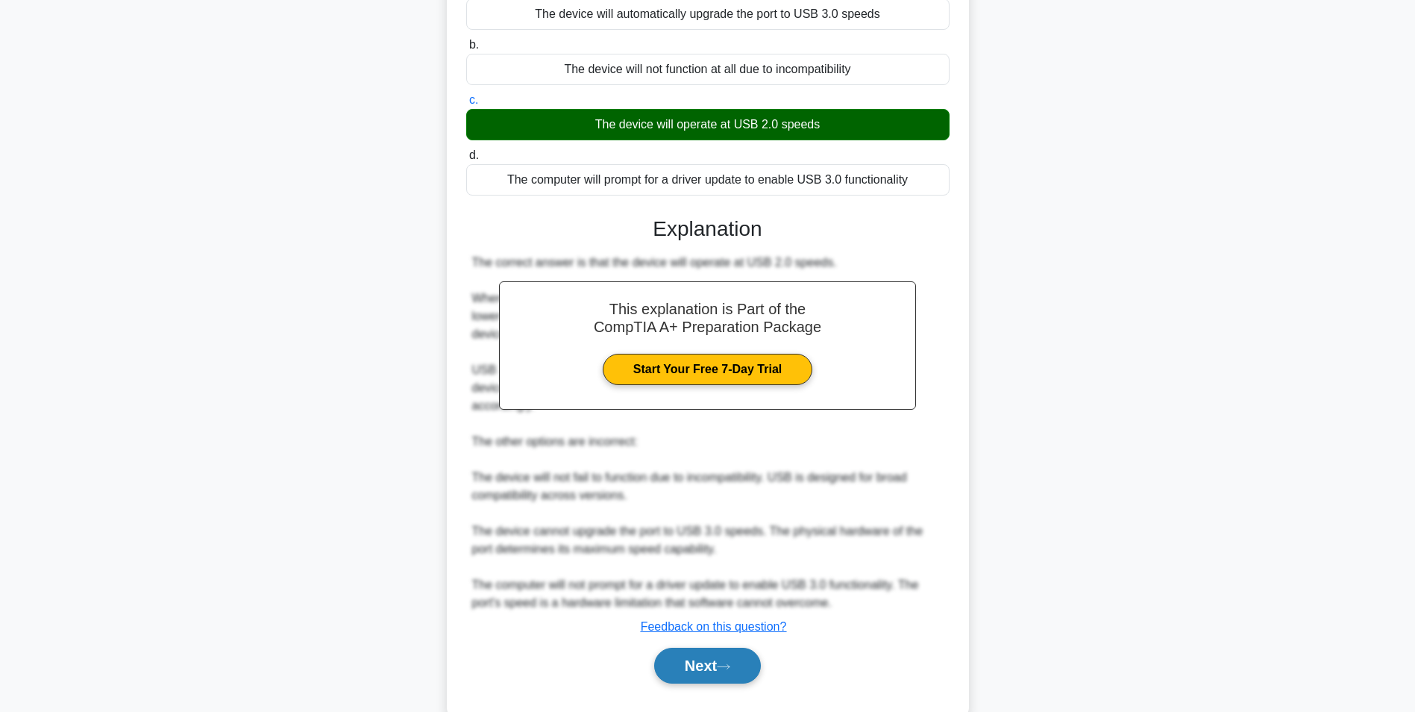
click at [671, 648] on button "Next" at bounding box center [707, 666] width 107 height 36
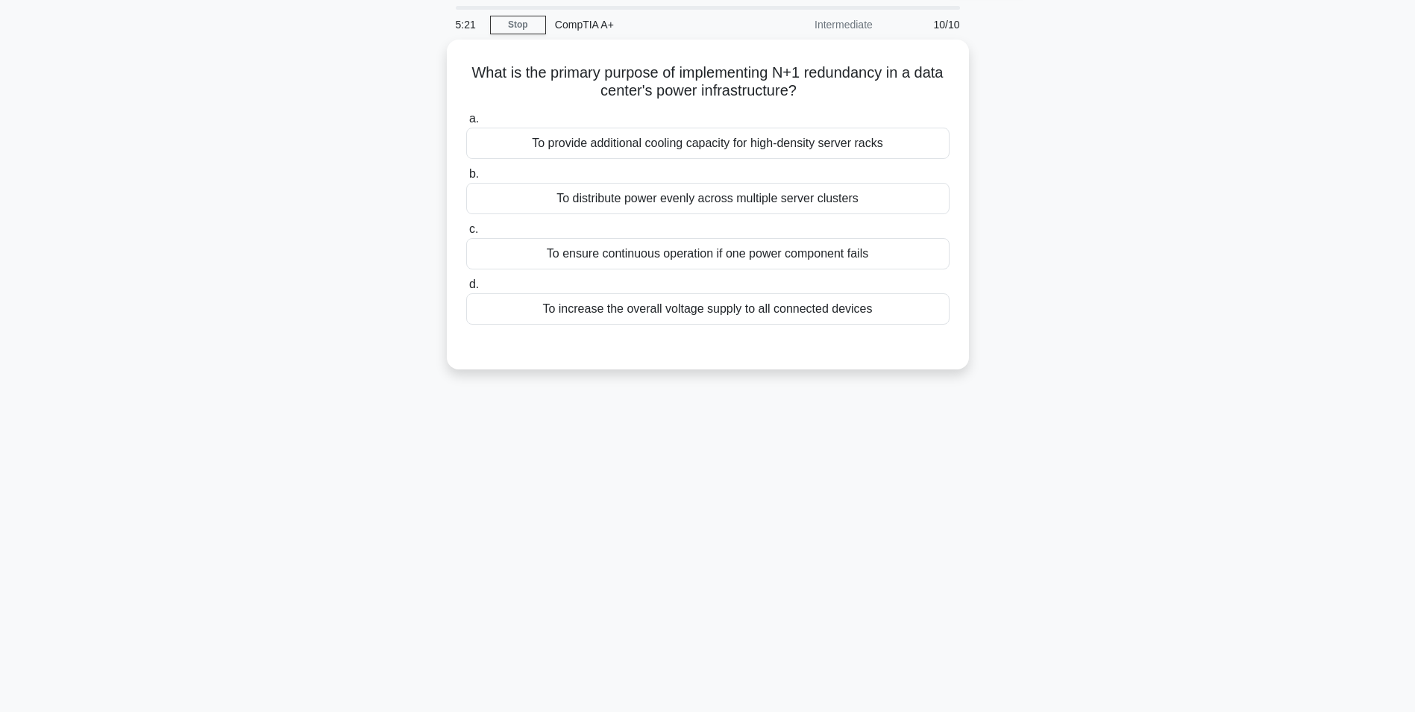
scroll to position [75, 0]
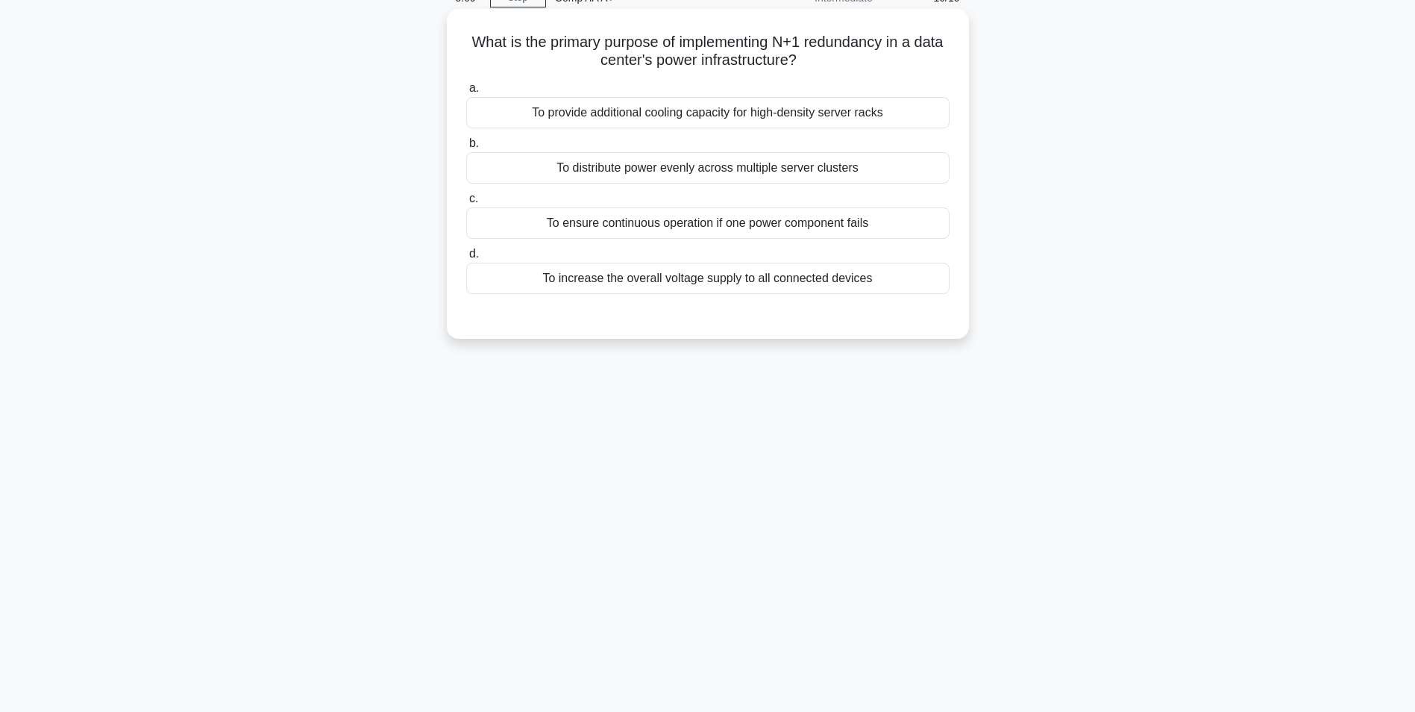
click at [717, 237] on div "To ensure continuous operation if one power component fails" at bounding box center [707, 222] width 483 height 31
click at [466, 204] on input "c. To ensure continuous operation if one power component fails" at bounding box center [466, 199] width 0 height 10
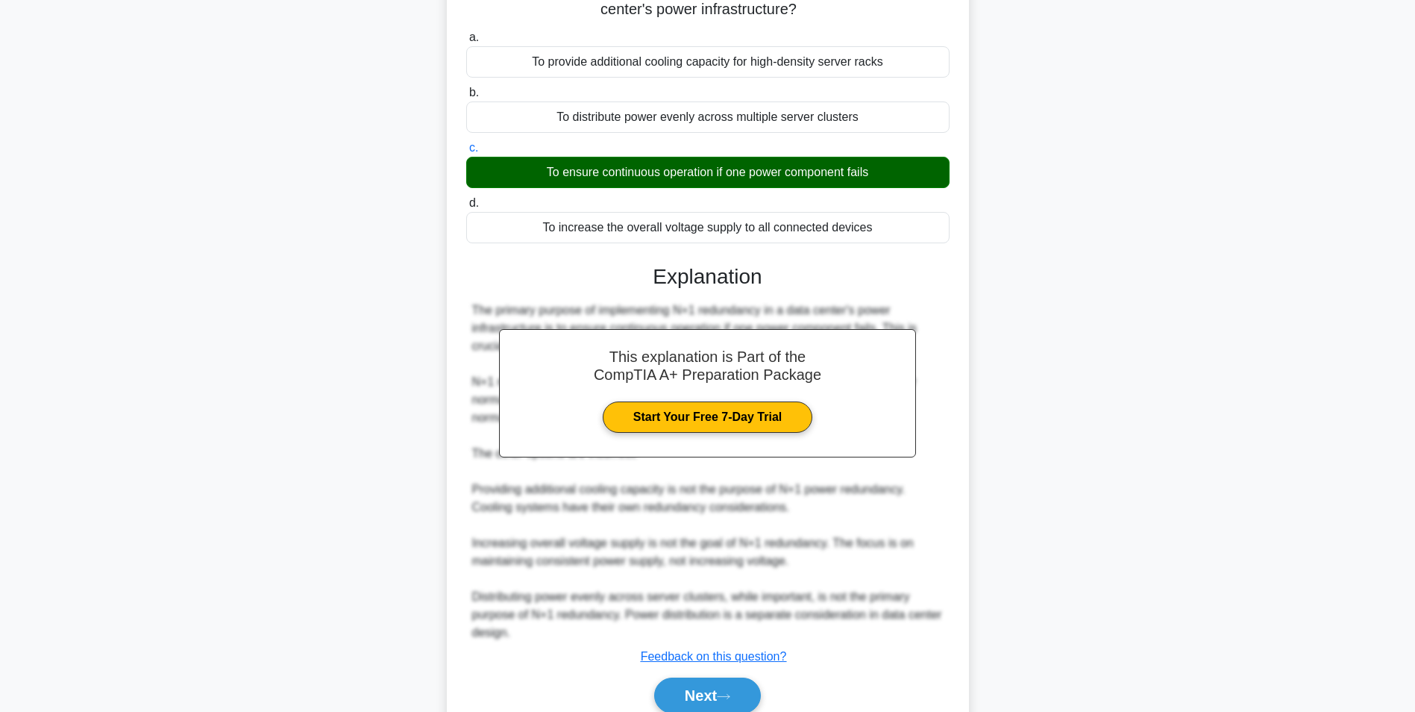
scroll to position [191, 0]
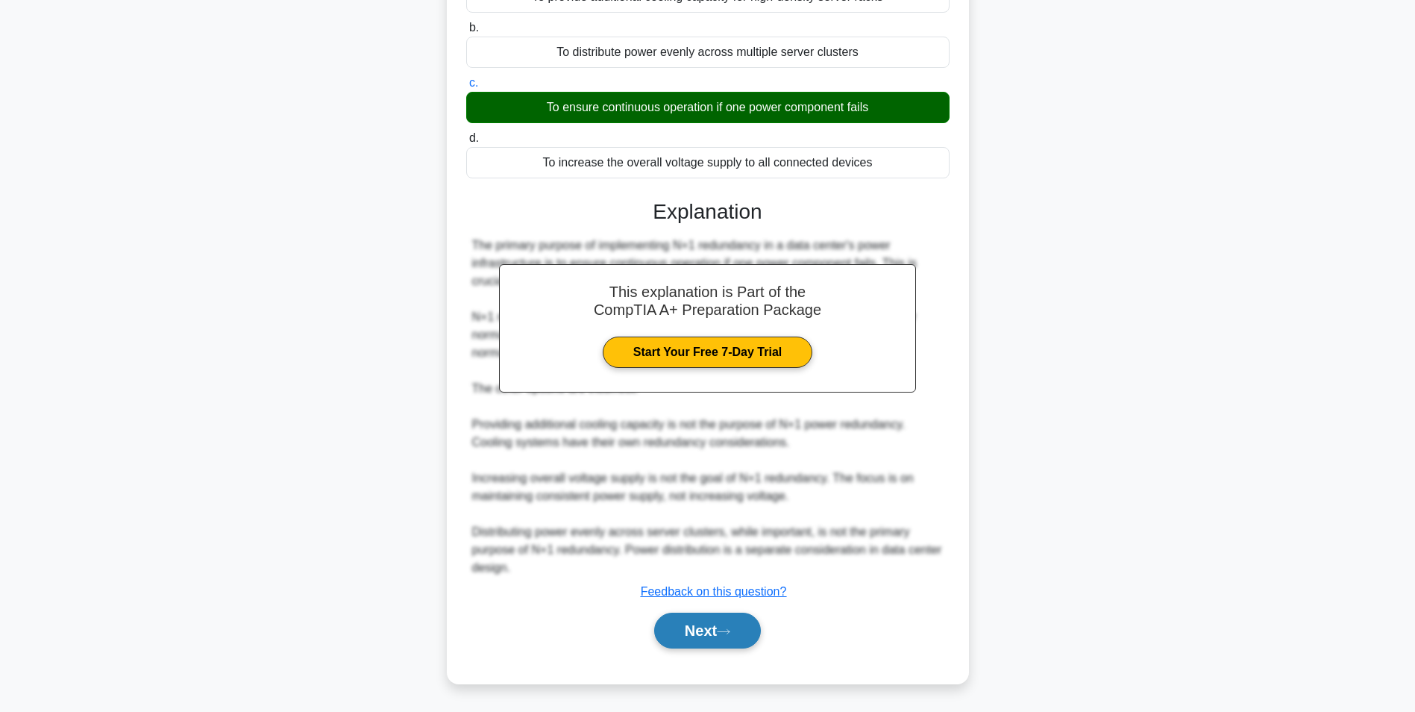
click at [718, 644] on button "Next" at bounding box center [707, 630] width 107 height 36
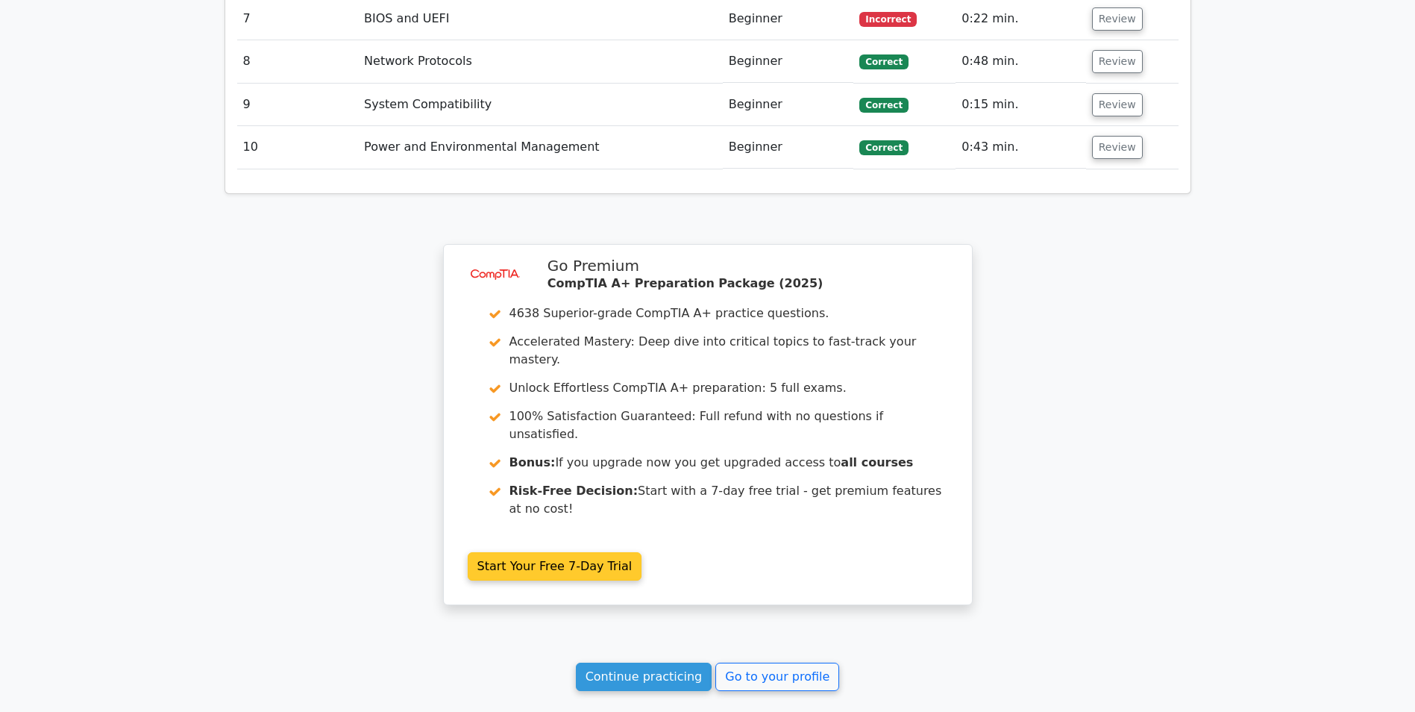
scroll to position [2396, 0]
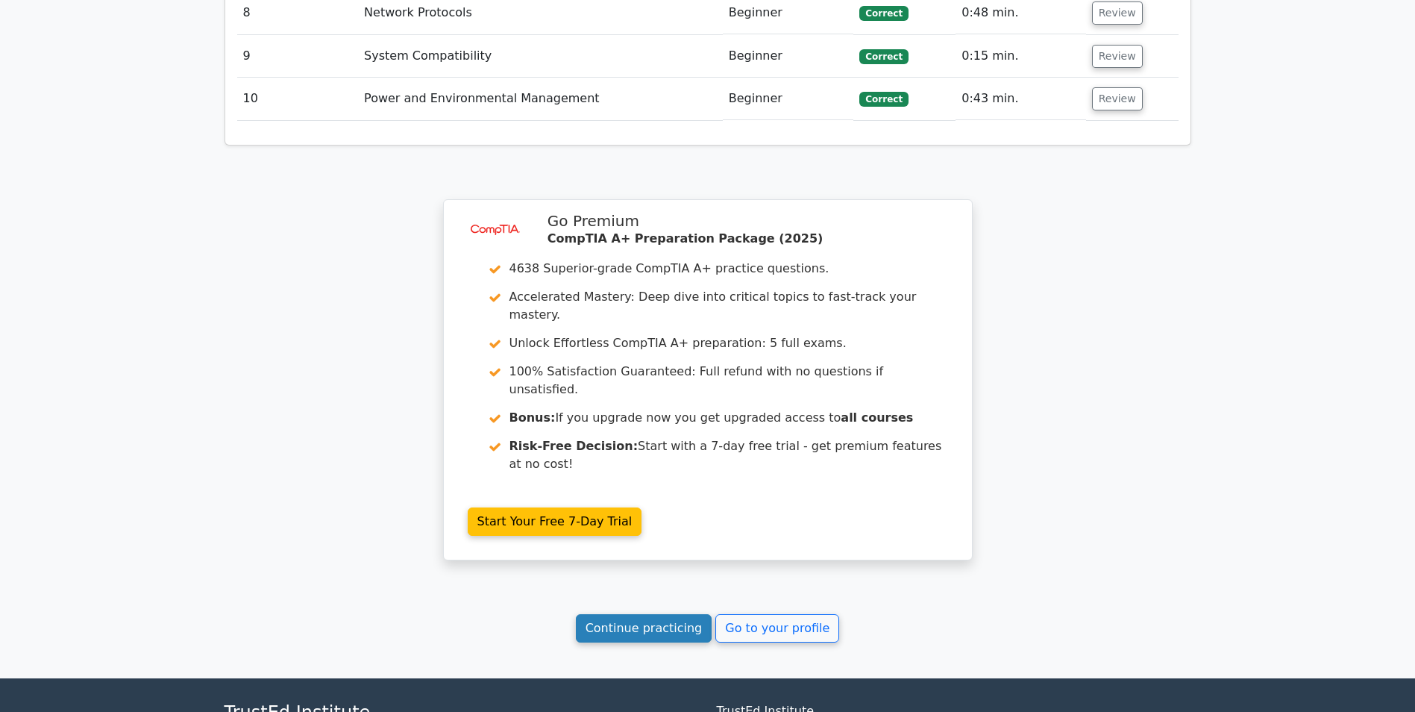
click at [673, 614] on link "Continue practicing" at bounding box center [644, 628] width 137 height 28
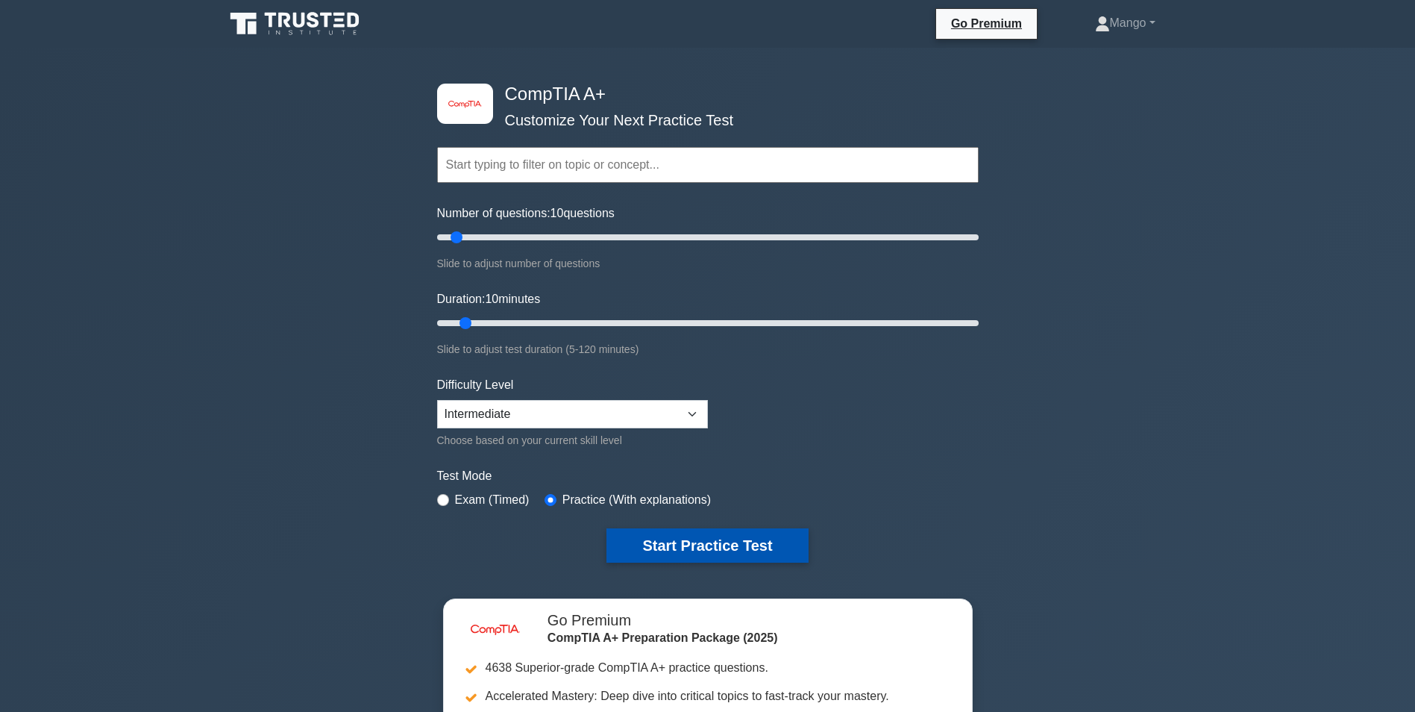
click at [701, 539] on button "Start Practice Test" at bounding box center [707, 545] width 201 height 34
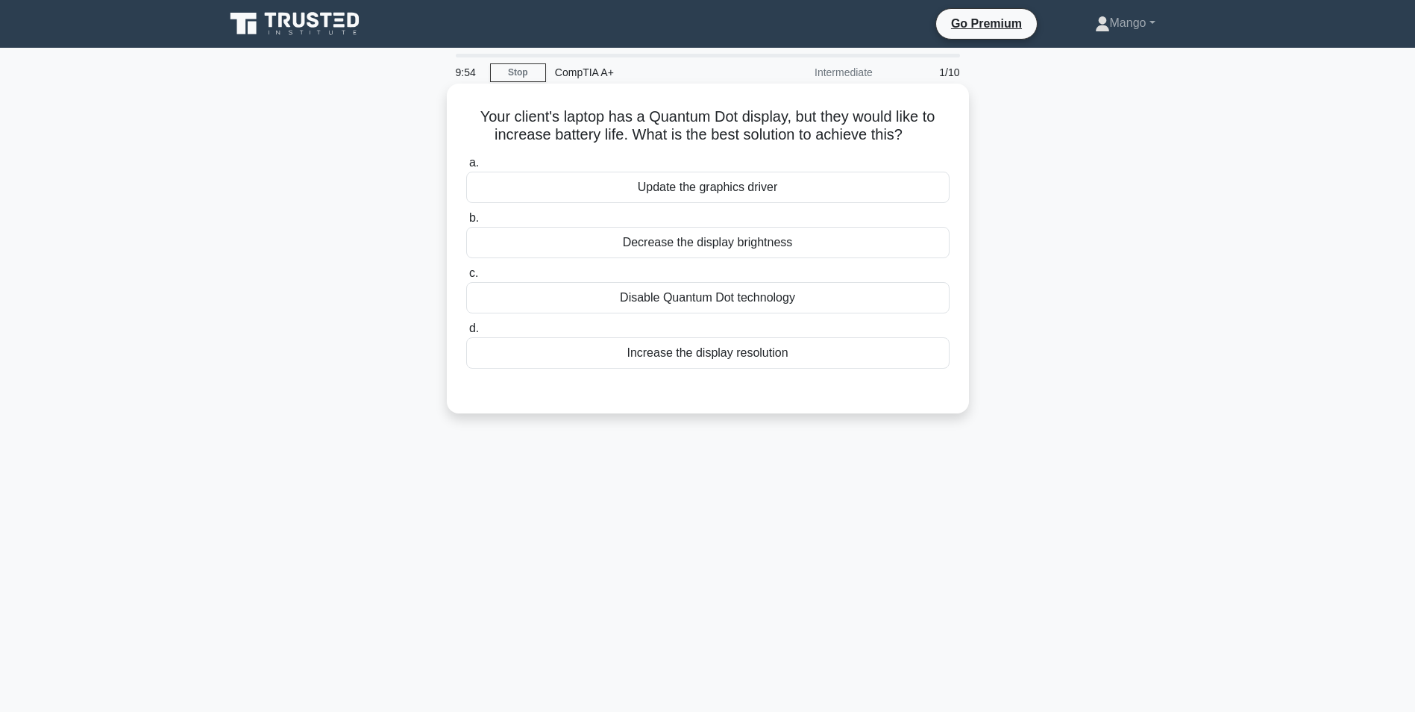
click at [725, 238] on div "Decrease the display brightness" at bounding box center [707, 242] width 483 height 31
click at [466, 223] on input "b. Decrease the display brightness" at bounding box center [466, 218] width 0 height 10
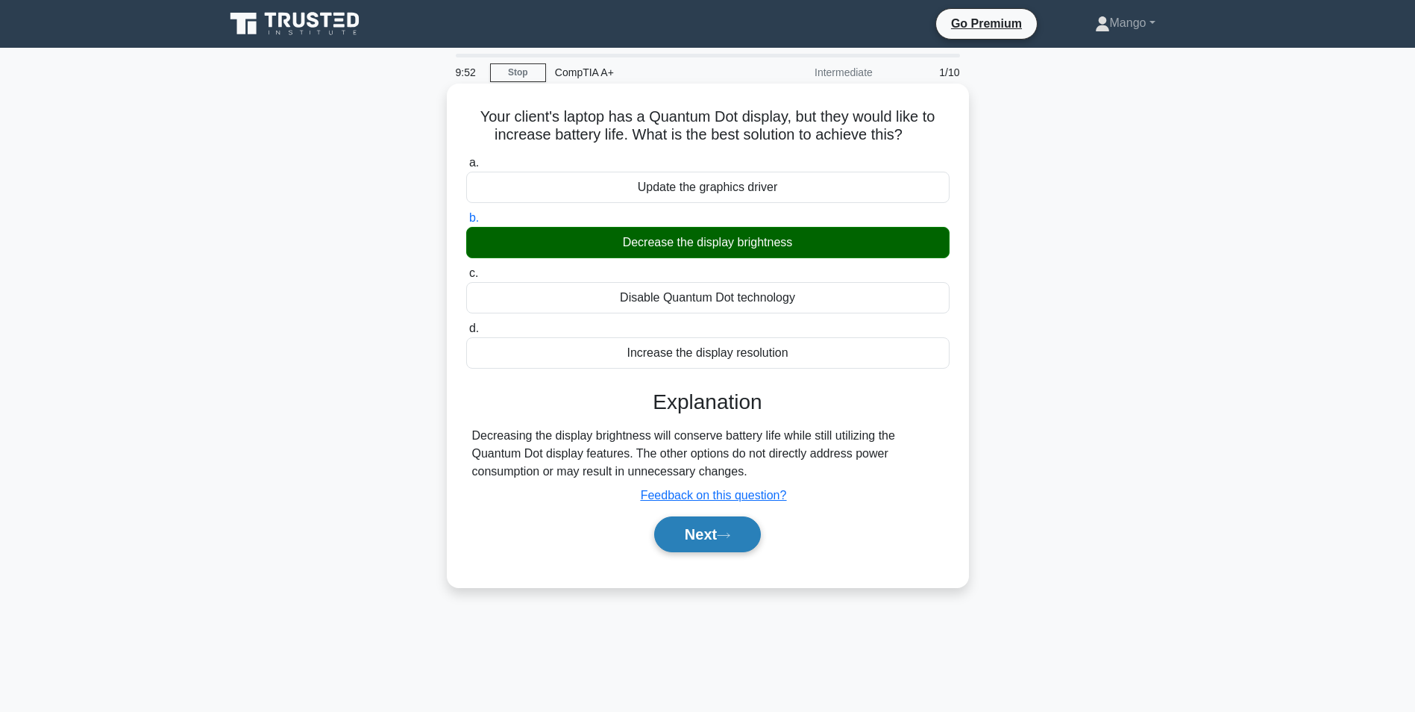
click at [705, 521] on button "Next" at bounding box center [707, 534] width 107 height 36
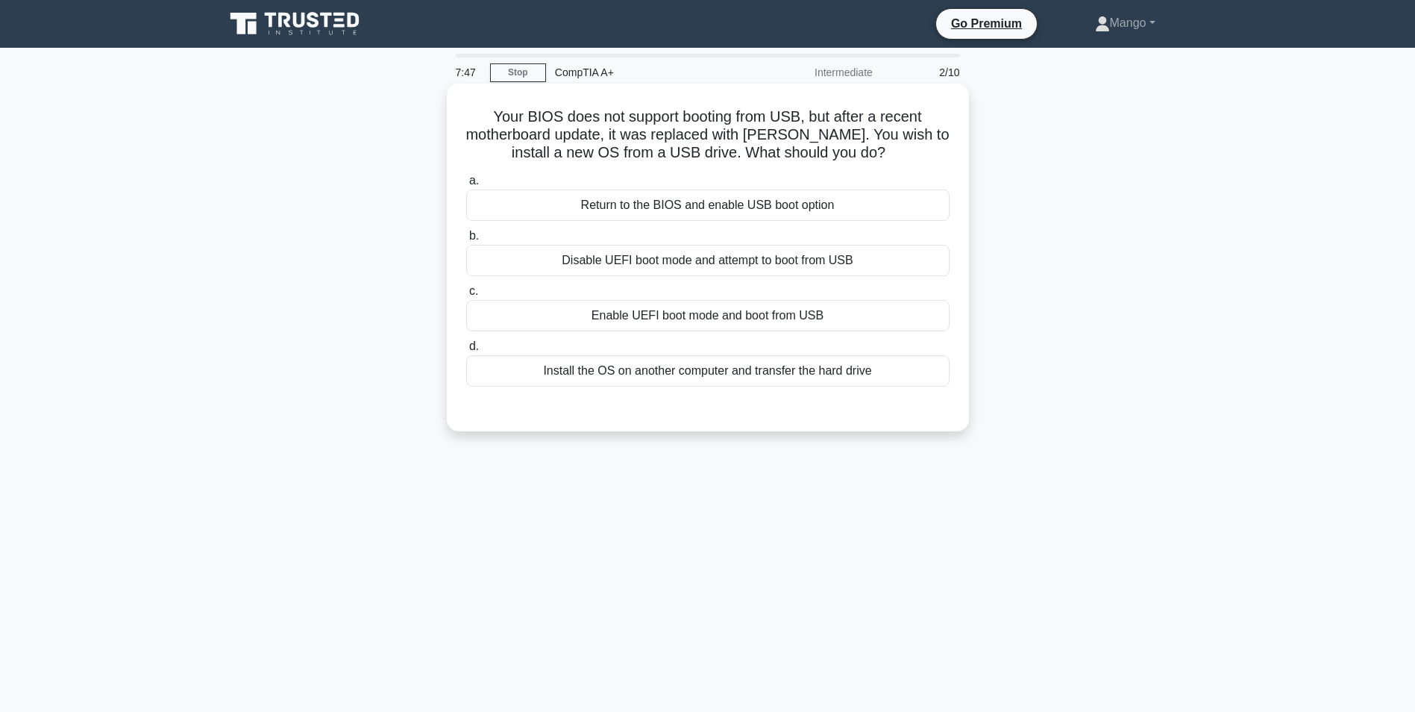
click at [820, 314] on div "Enable UEFI boot mode and boot from USB" at bounding box center [707, 315] width 483 height 31
click at [466, 296] on input "c. Enable UEFI boot mode and boot from USB" at bounding box center [466, 291] width 0 height 10
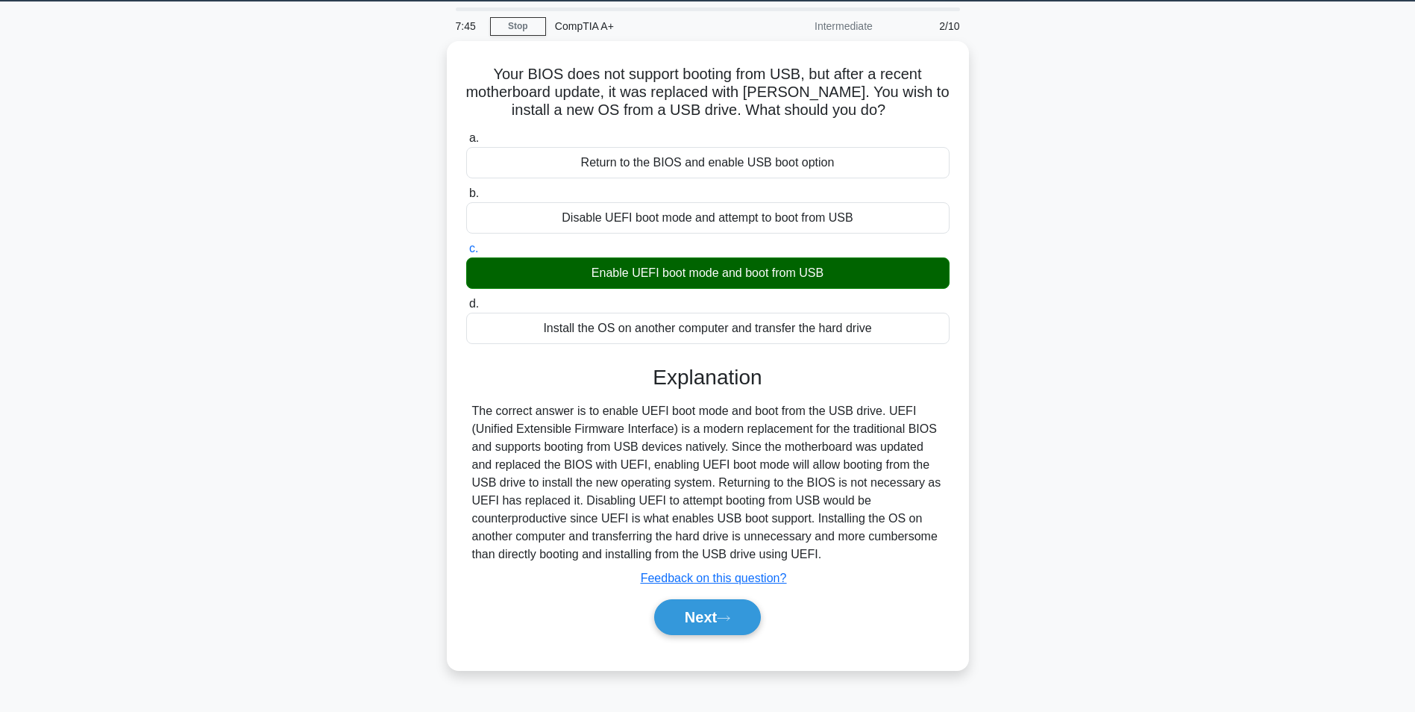
scroll to position [94, 0]
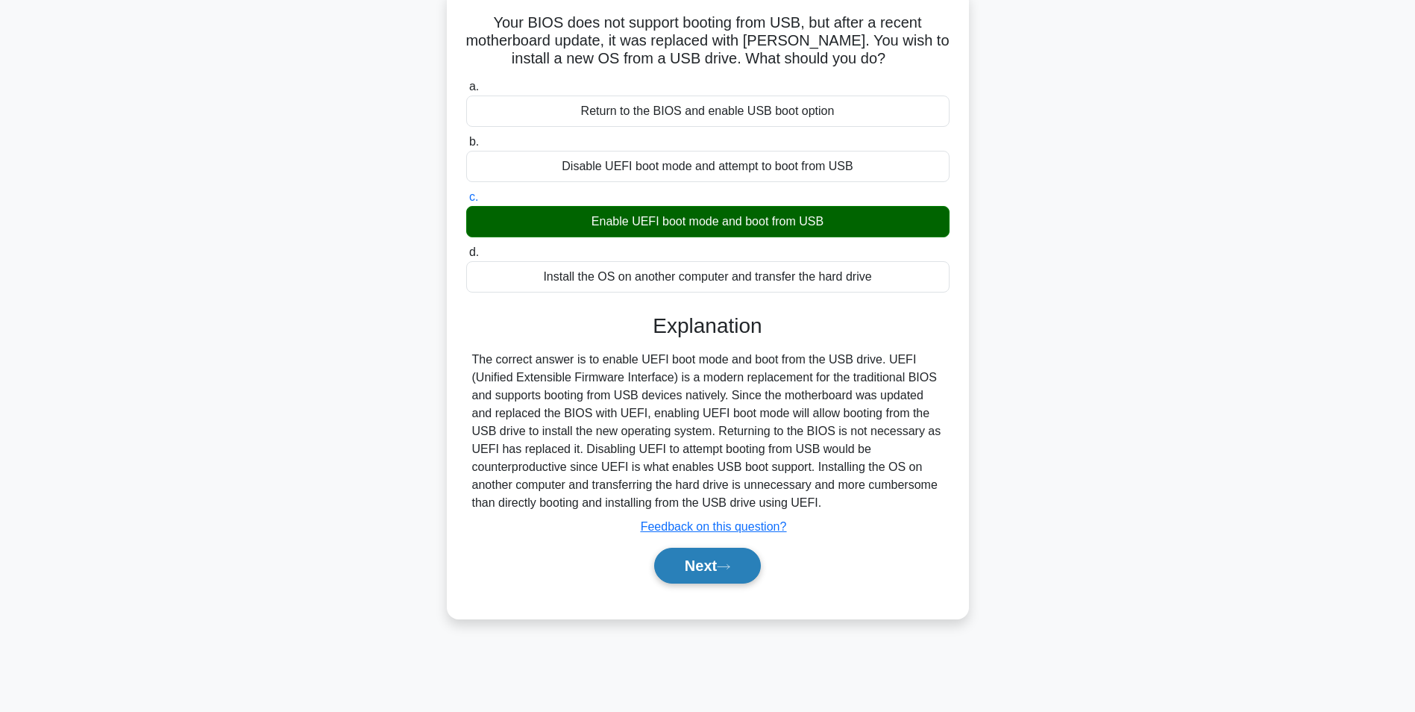
click at [710, 560] on button "Next" at bounding box center [707, 566] width 107 height 36
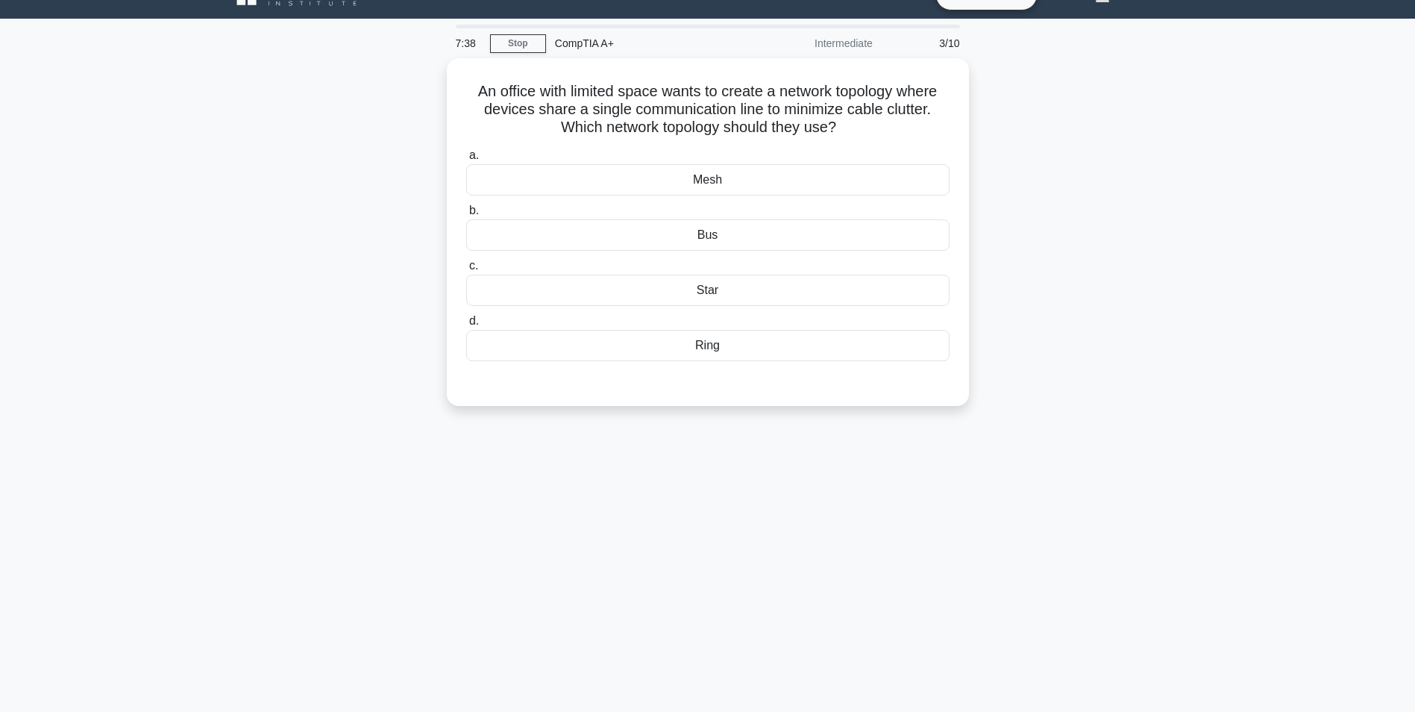
scroll to position [0, 0]
